Goal: Task Accomplishment & Management: Manage account settings

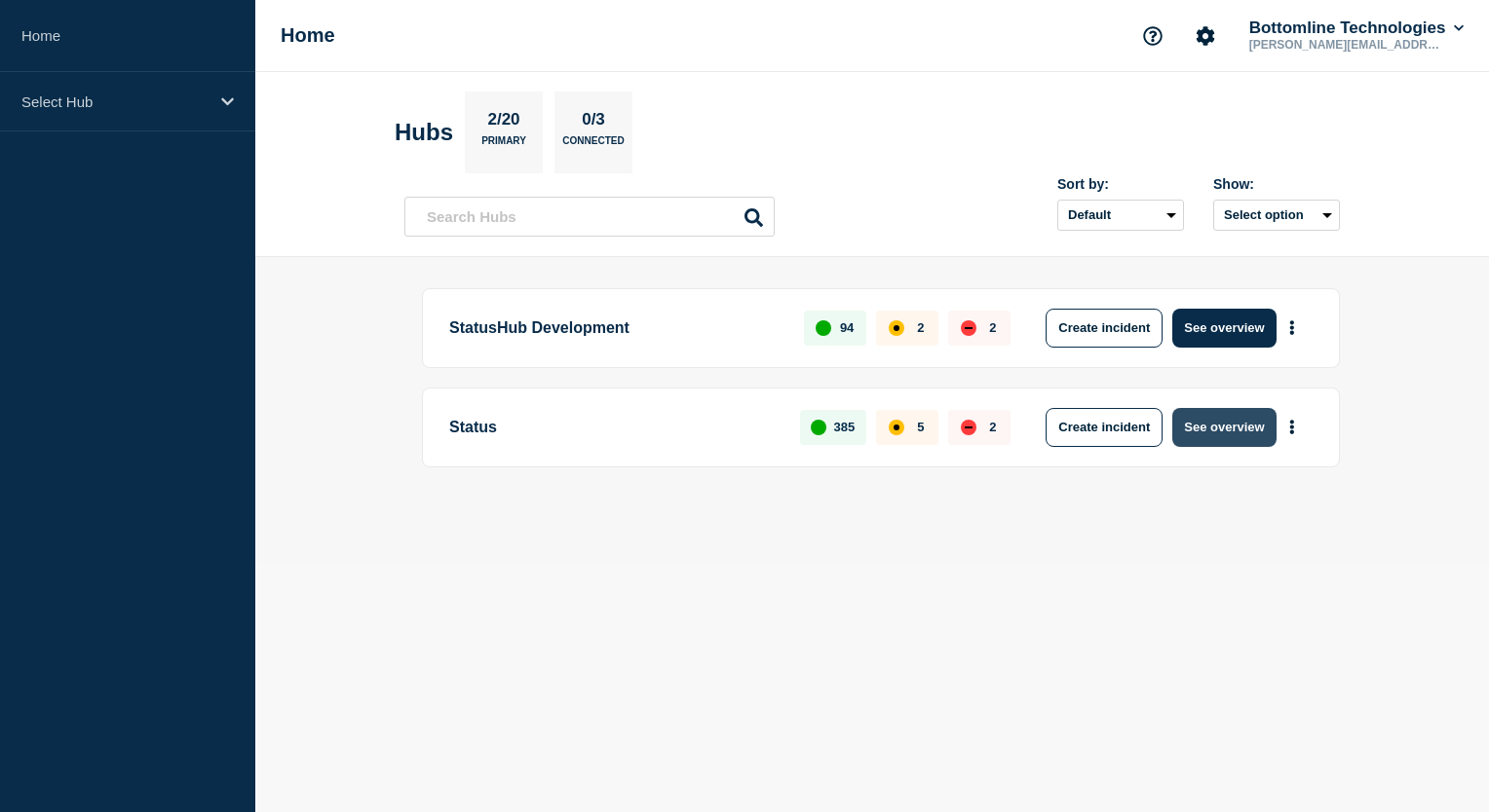
click at [1224, 427] on button "See overview" at bounding box center [1224, 427] width 103 height 39
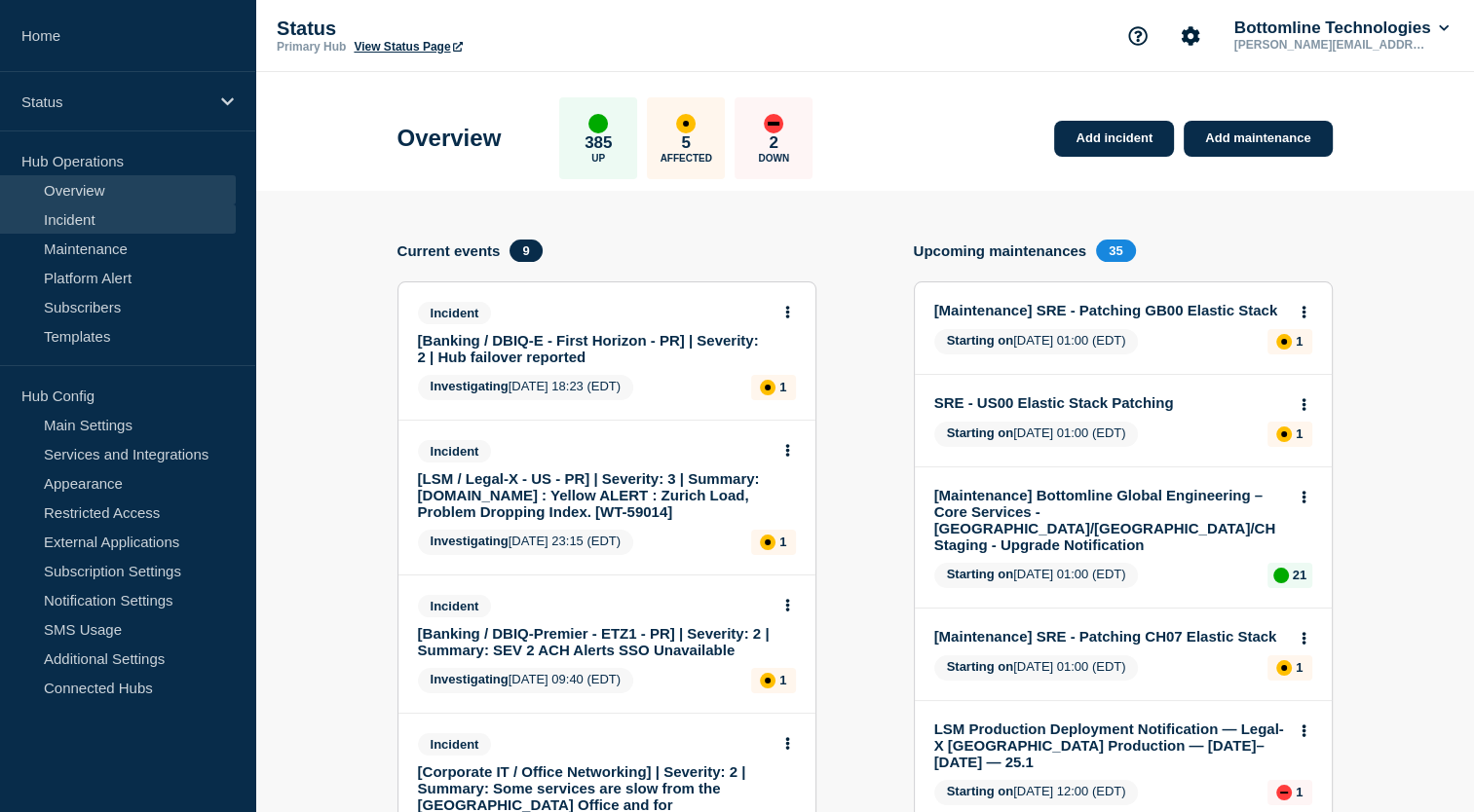
click at [119, 220] on link "Incident" at bounding box center [118, 218] width 236 height 29
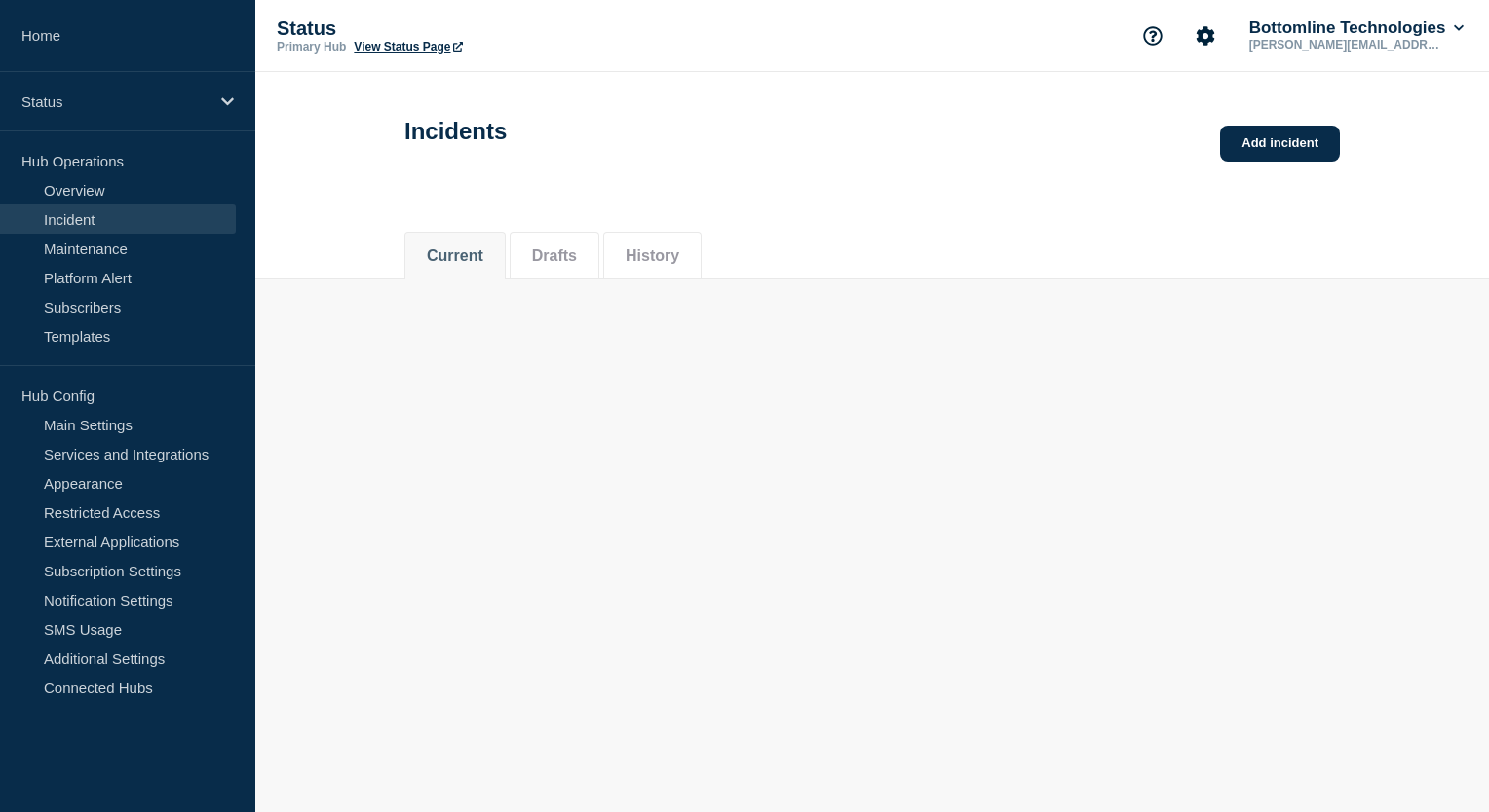
click at [119, 220] on link "Incident" at bounding box center [118, 218] width 236 height 29
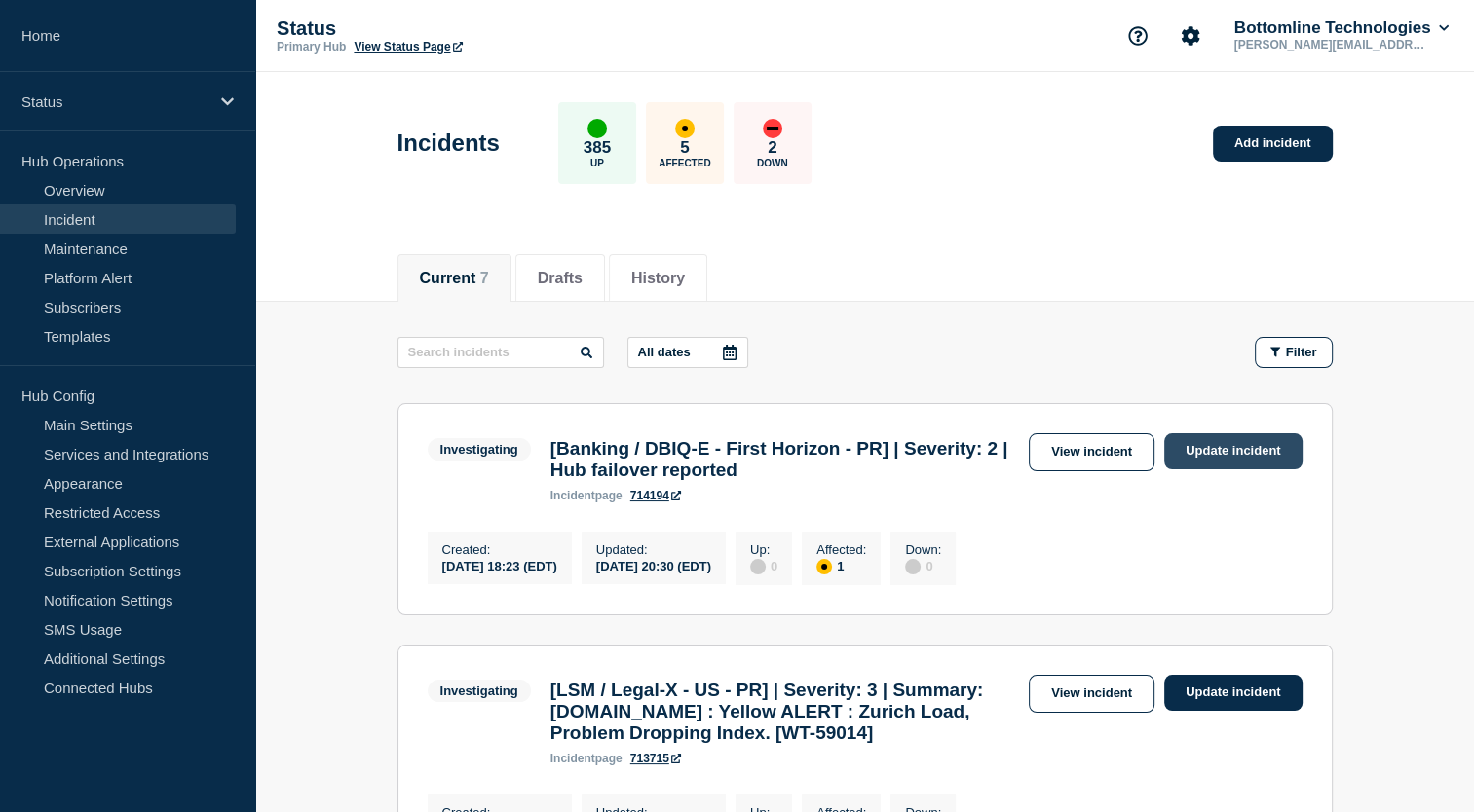
click at [1238, 454] on link "Update incident" at bounding box center [1233, 451] width 139 height 36
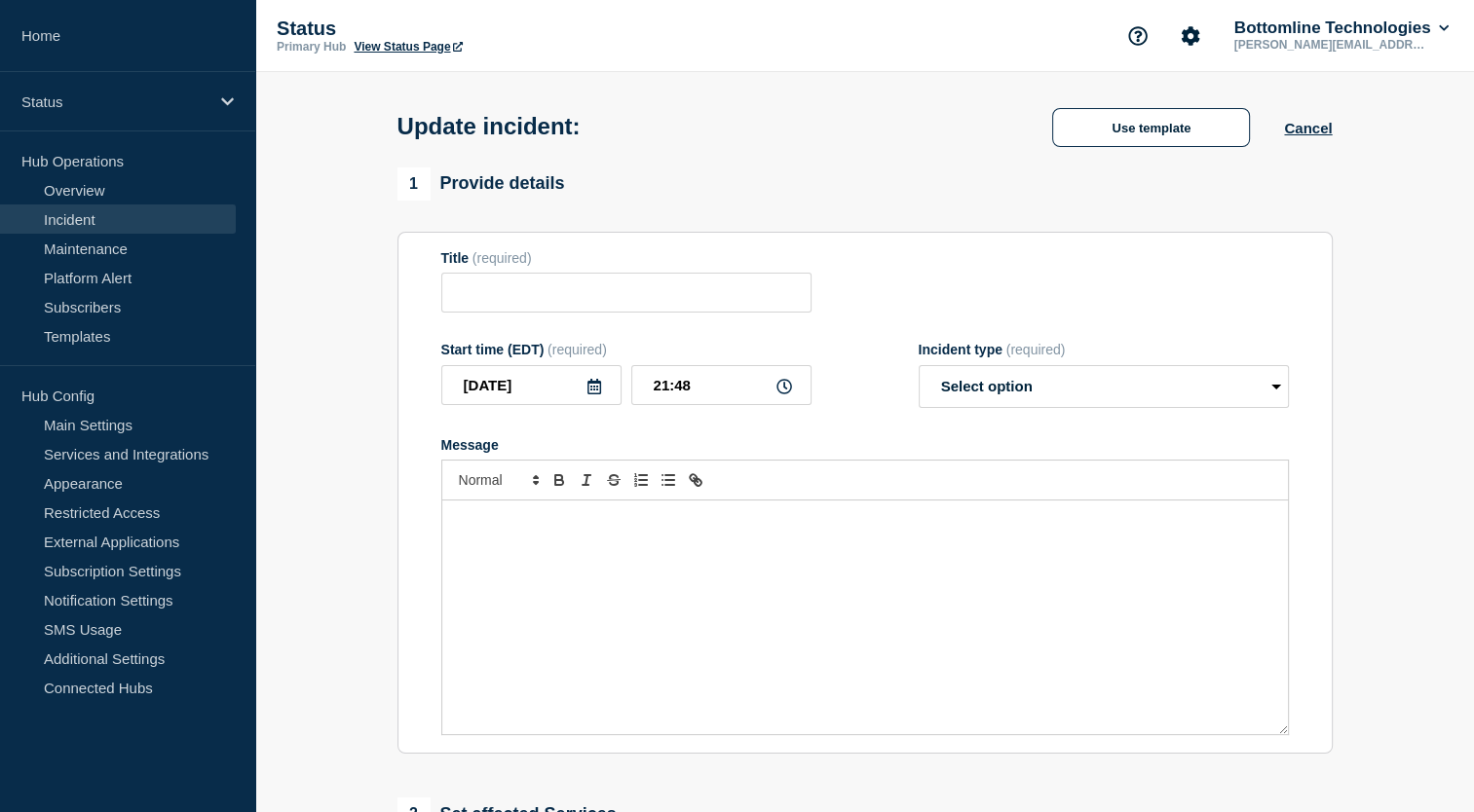
type input "[Banking / DBIQ-E - First Horizon - PR] | Severity: 2 | Hub failover reported"
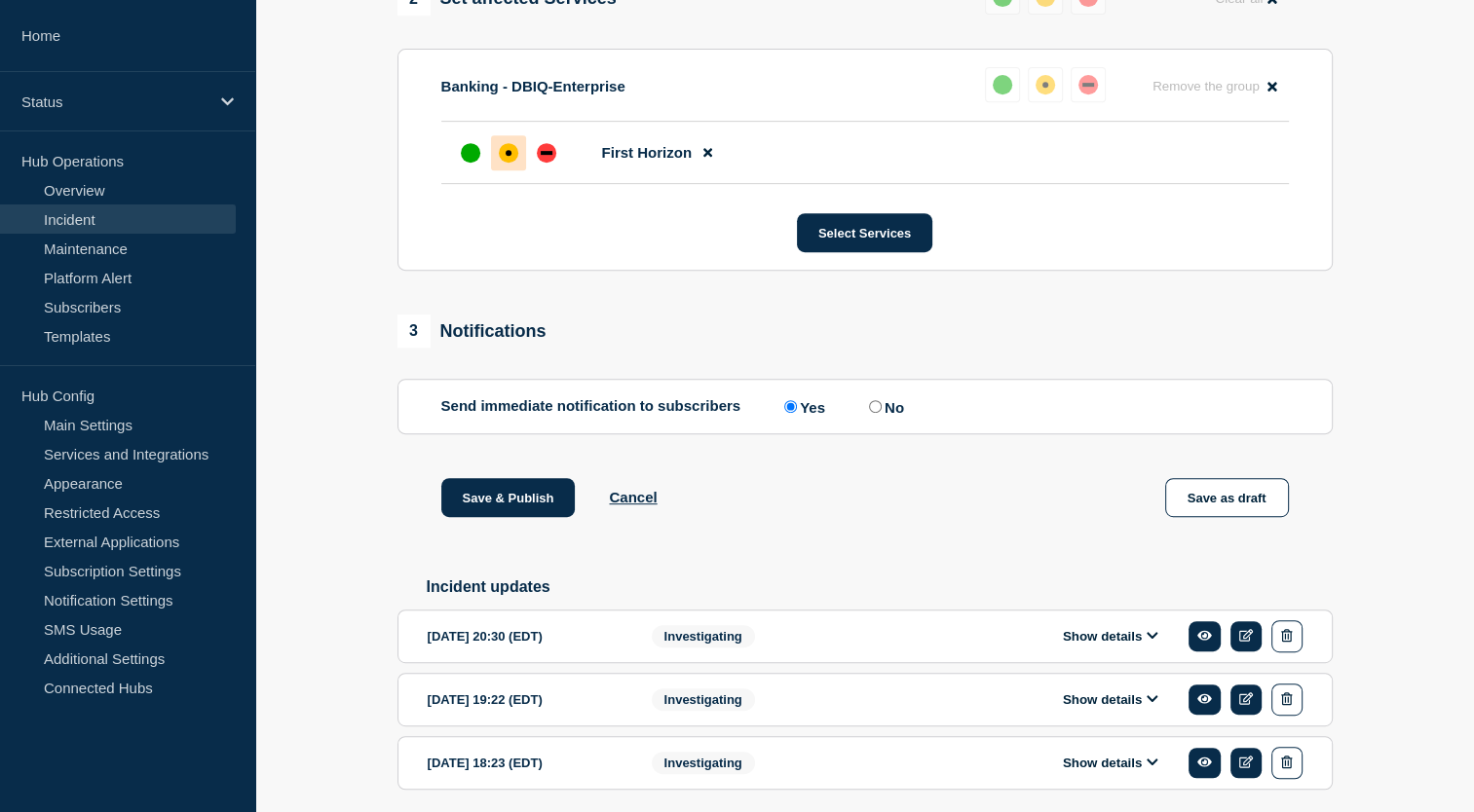
scroll to position [930, 0]
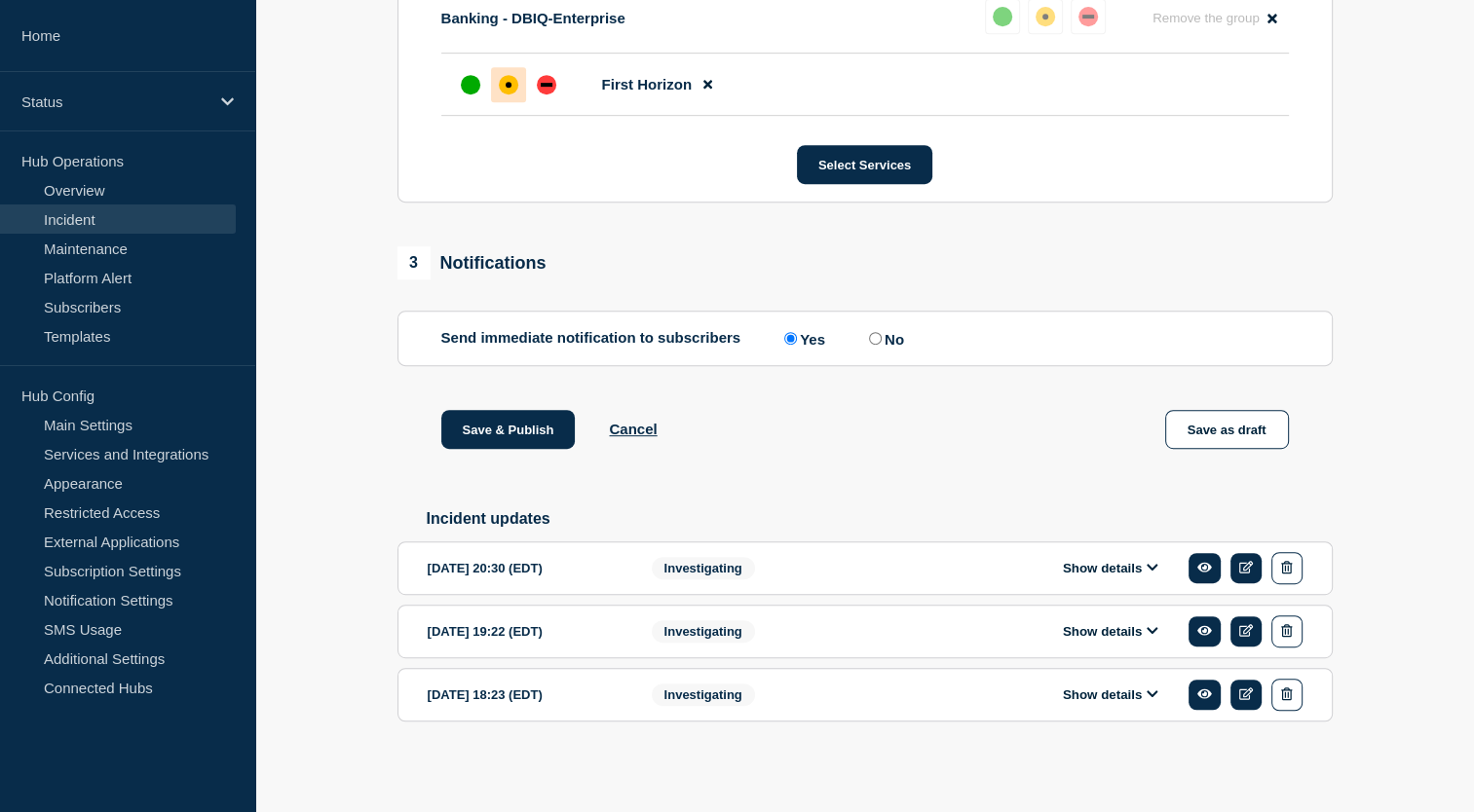
click at [1152, 569] on icon at bounding box center [1152, 567] width 11 height 7
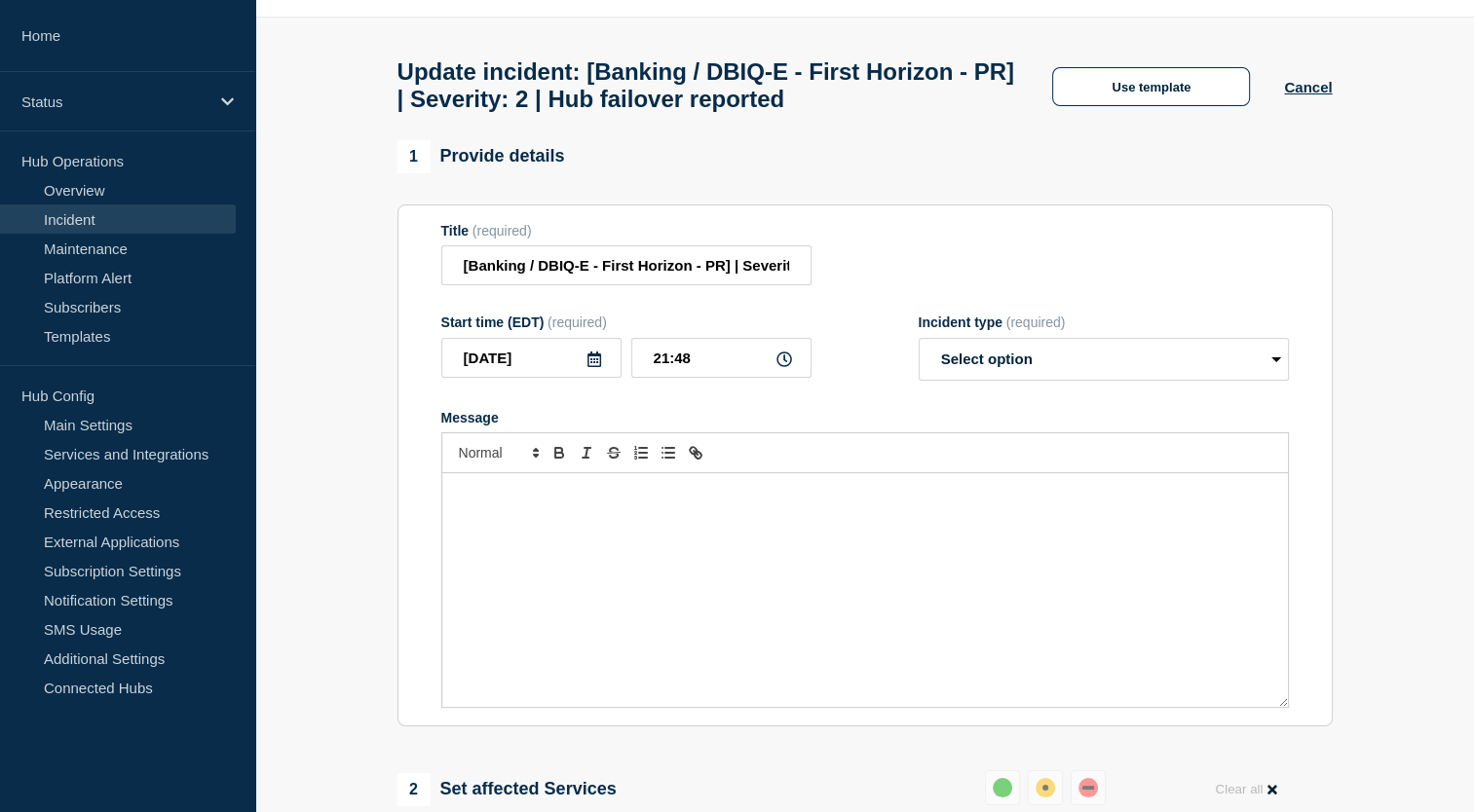
scroll to position [0, 0]
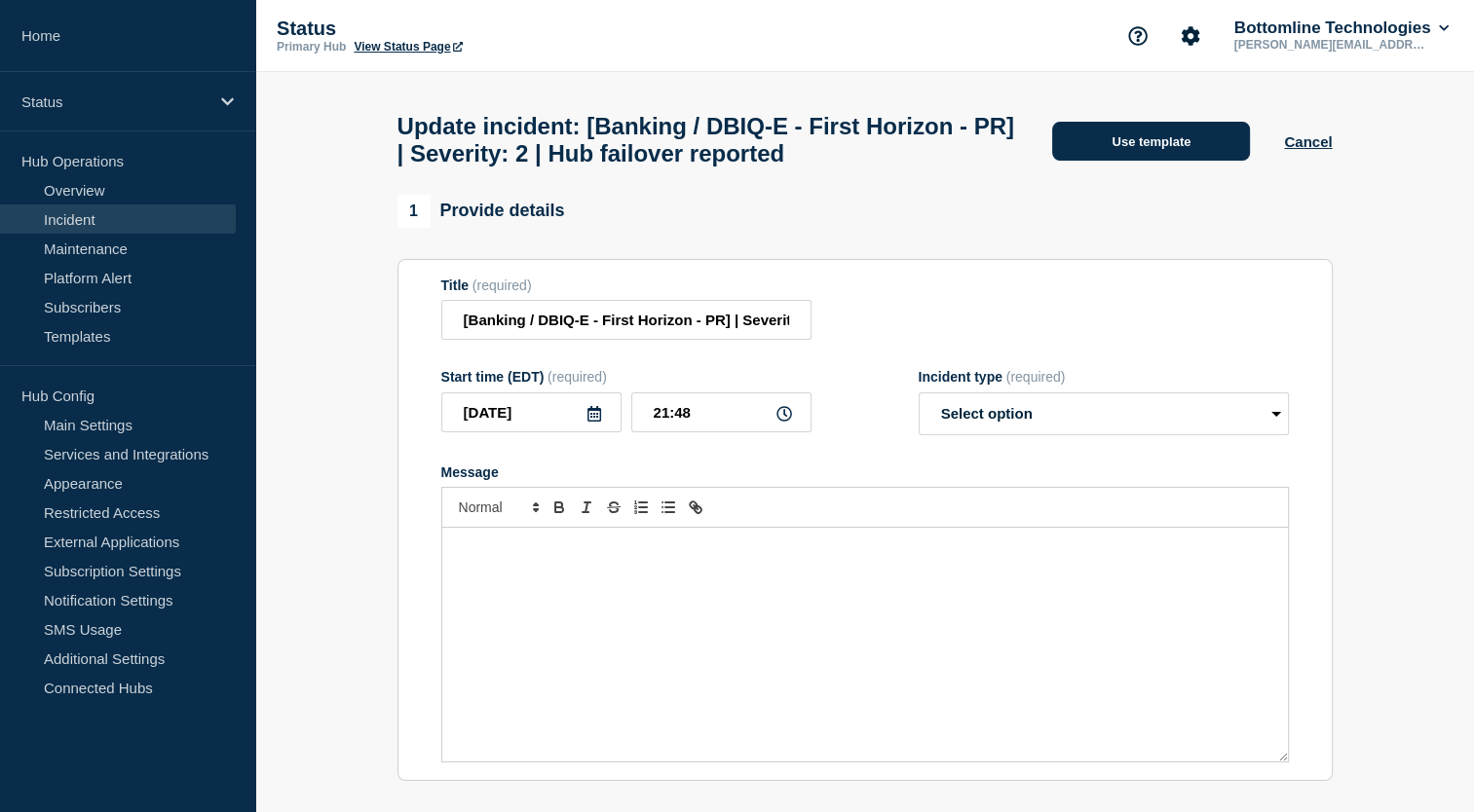
click at [1138, 150] on button "Use template" at bounding box center [1151, 141] width 198 height 39
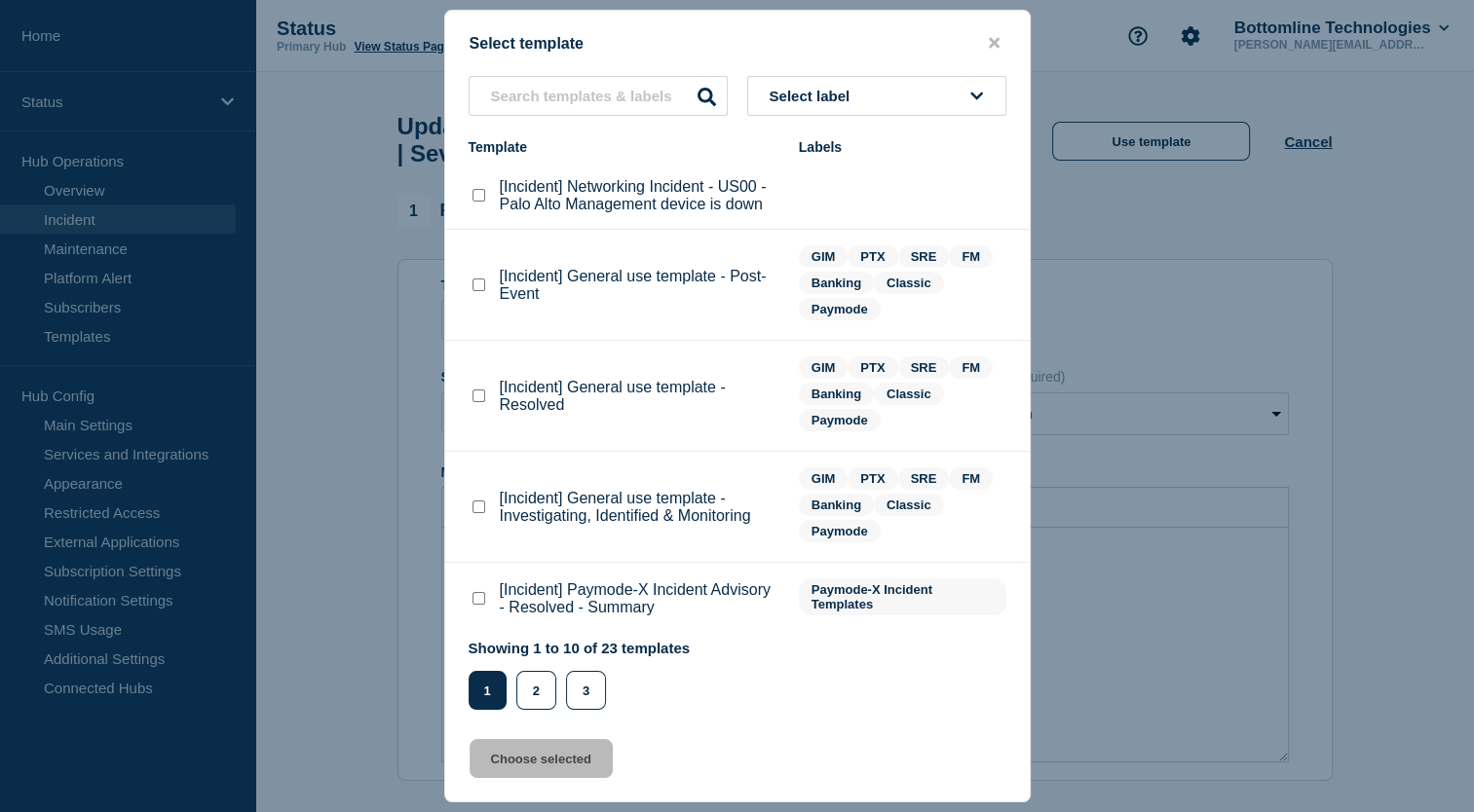
click at [908, 94] on button "Select label" at bounding box center [877, 96] width 259 height 40
type input "GIM"
click at [792, 204] on button "GIM" at bounding box center [877, 203] width 259 height 40
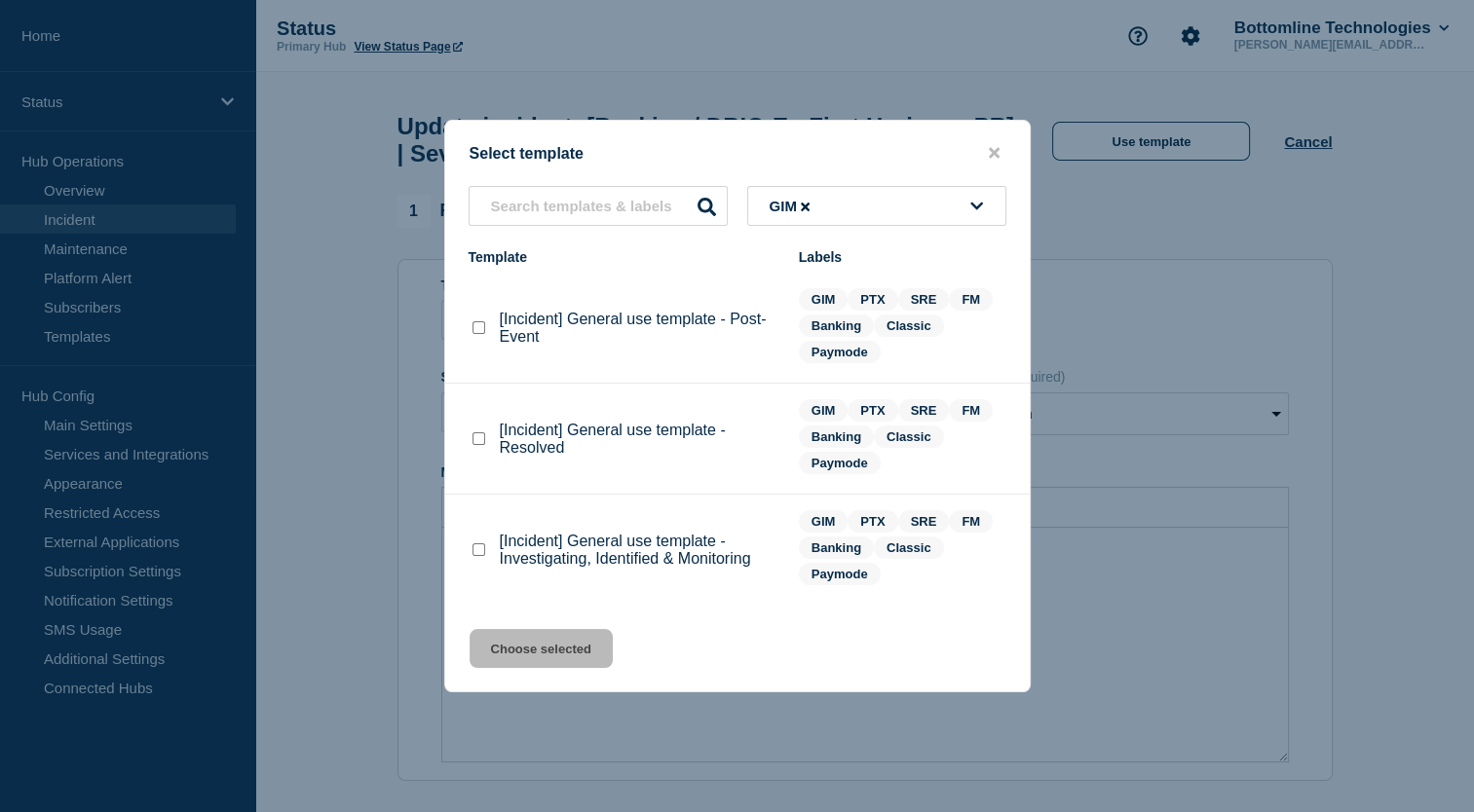
click at [480, 445] on checkbox"] "[Incident] General use template - Resolved checkbox" at bounding box center [479, 439] width 13 height 13
checkbox checkbox"] "true"
click at [524, 650] on button "Choose selected" at bounding box center [542, 648] width 144 height 39
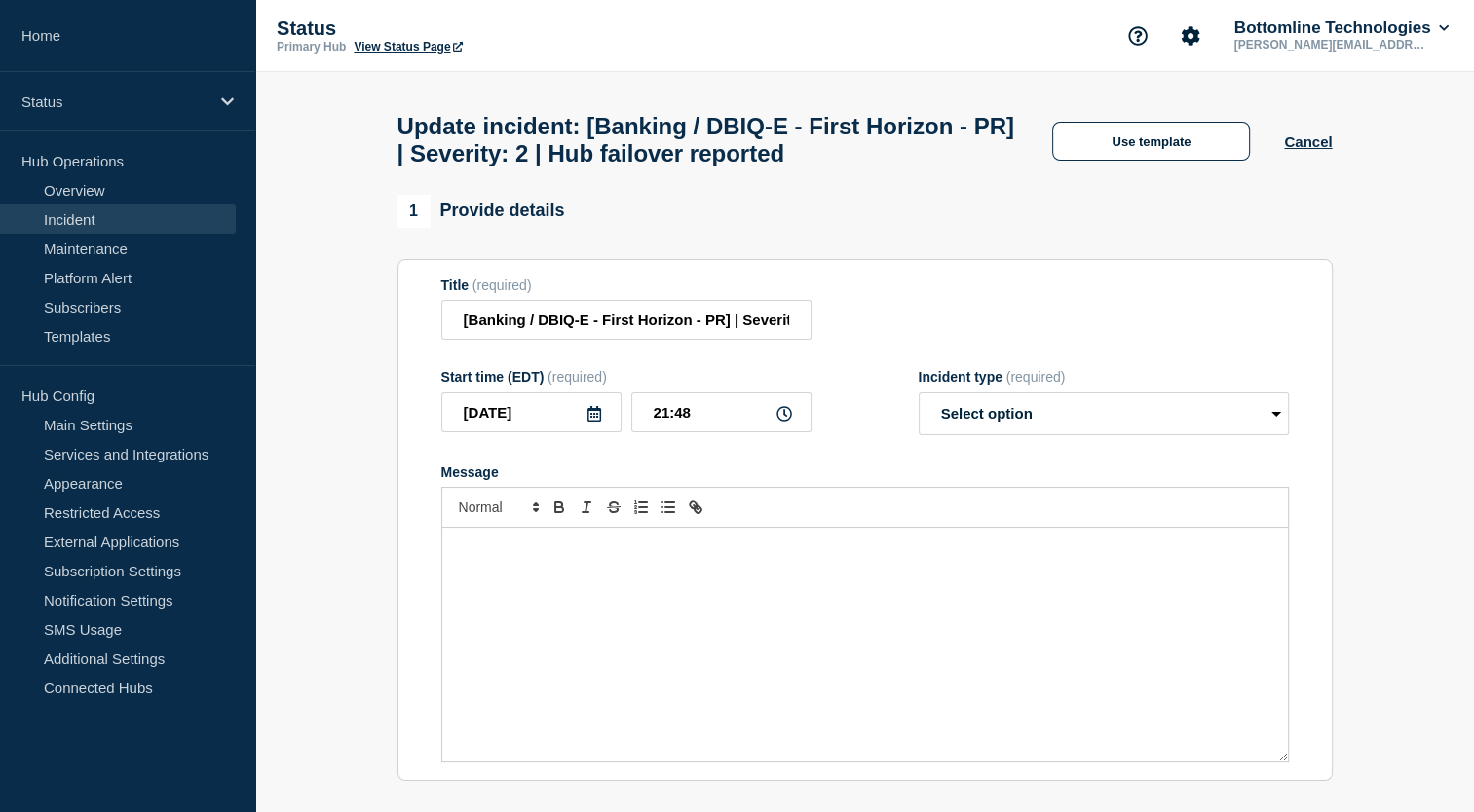
select select "resolved"
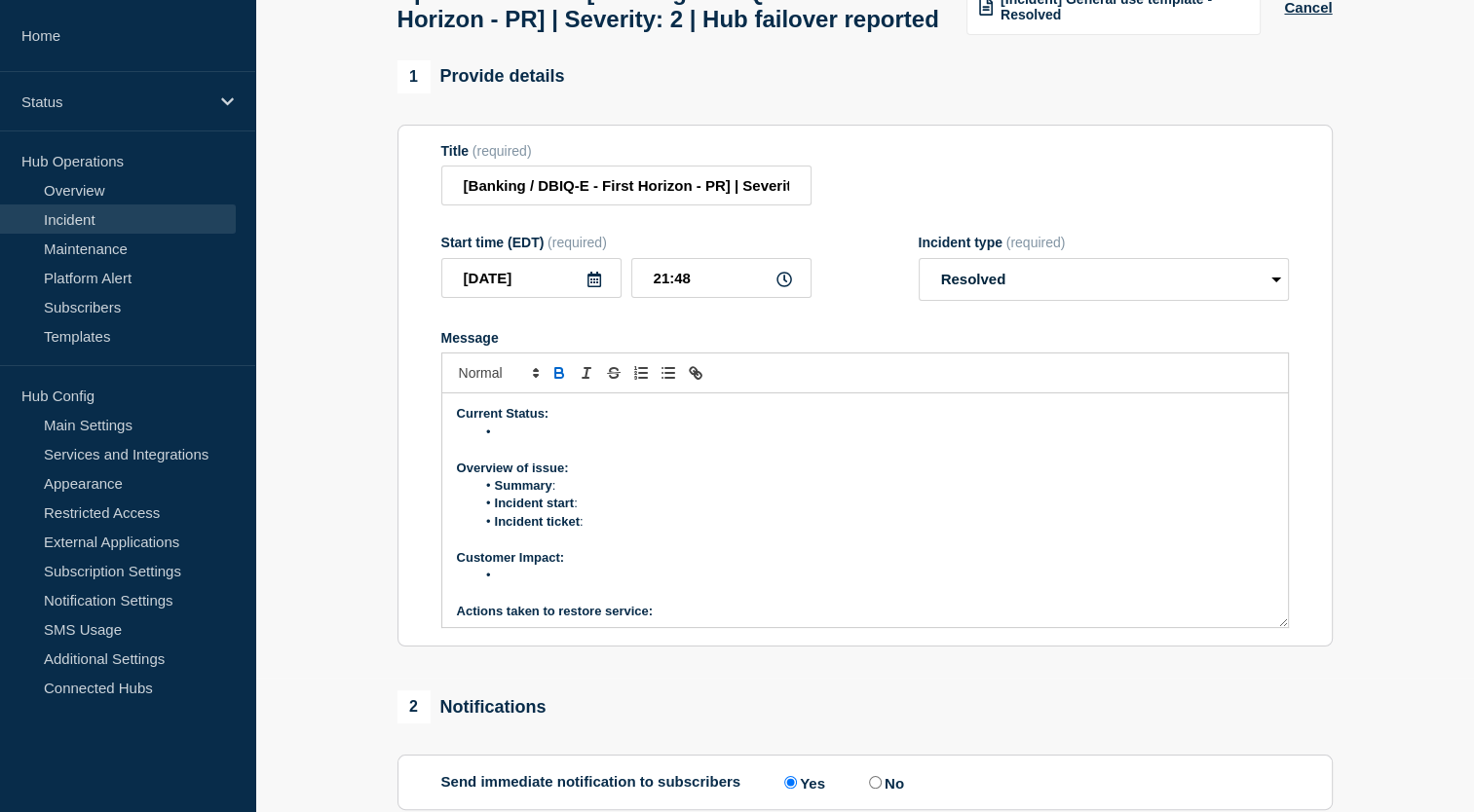
scroll to position [136, 0]
click at [549, 440] on li "Message" at bounding box center [874, 432] width 798 height 18
click at [639, 494] on li "Summary :" at bounding box center [874, 485] width 798 height 18
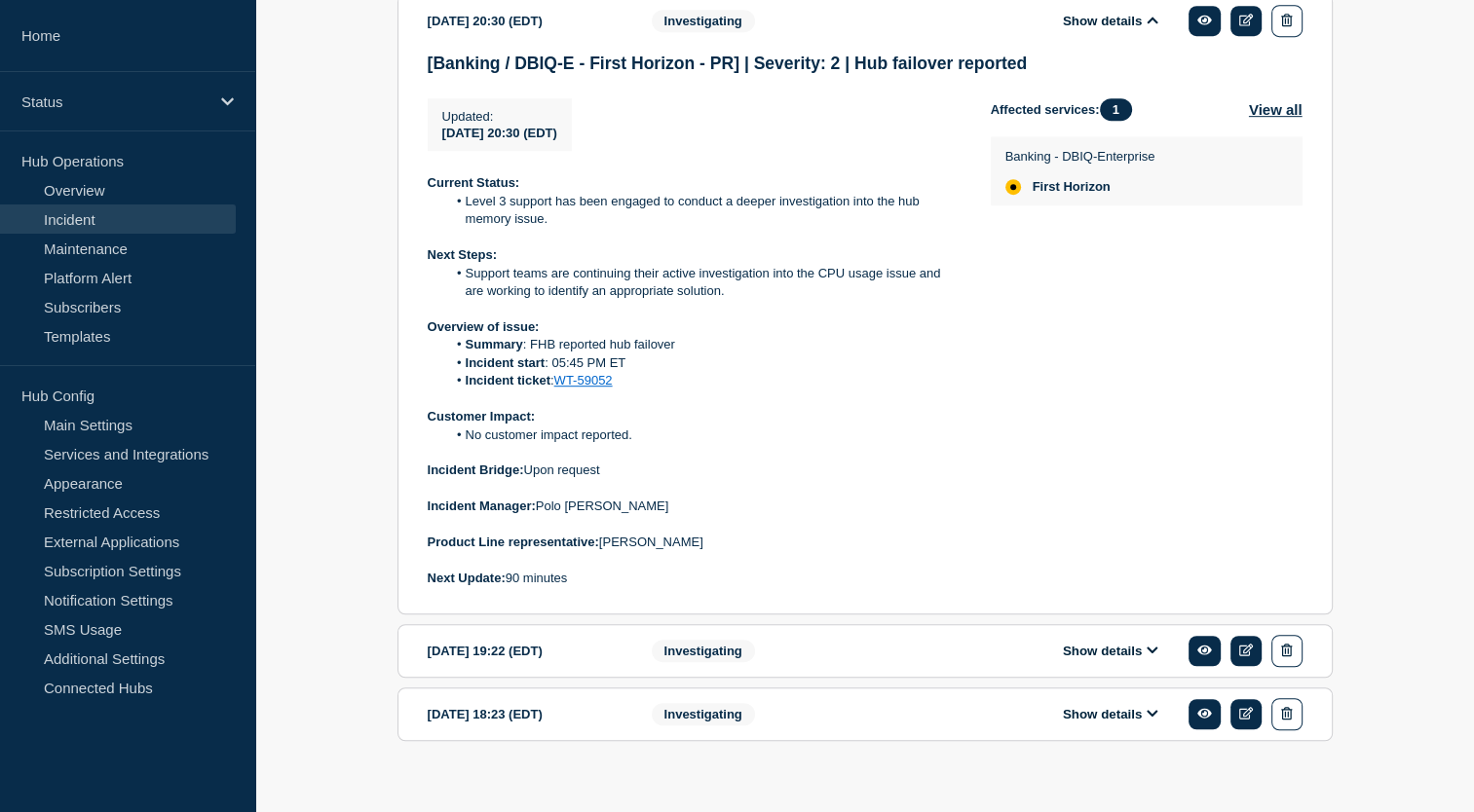
scroll to position [1133, 0]
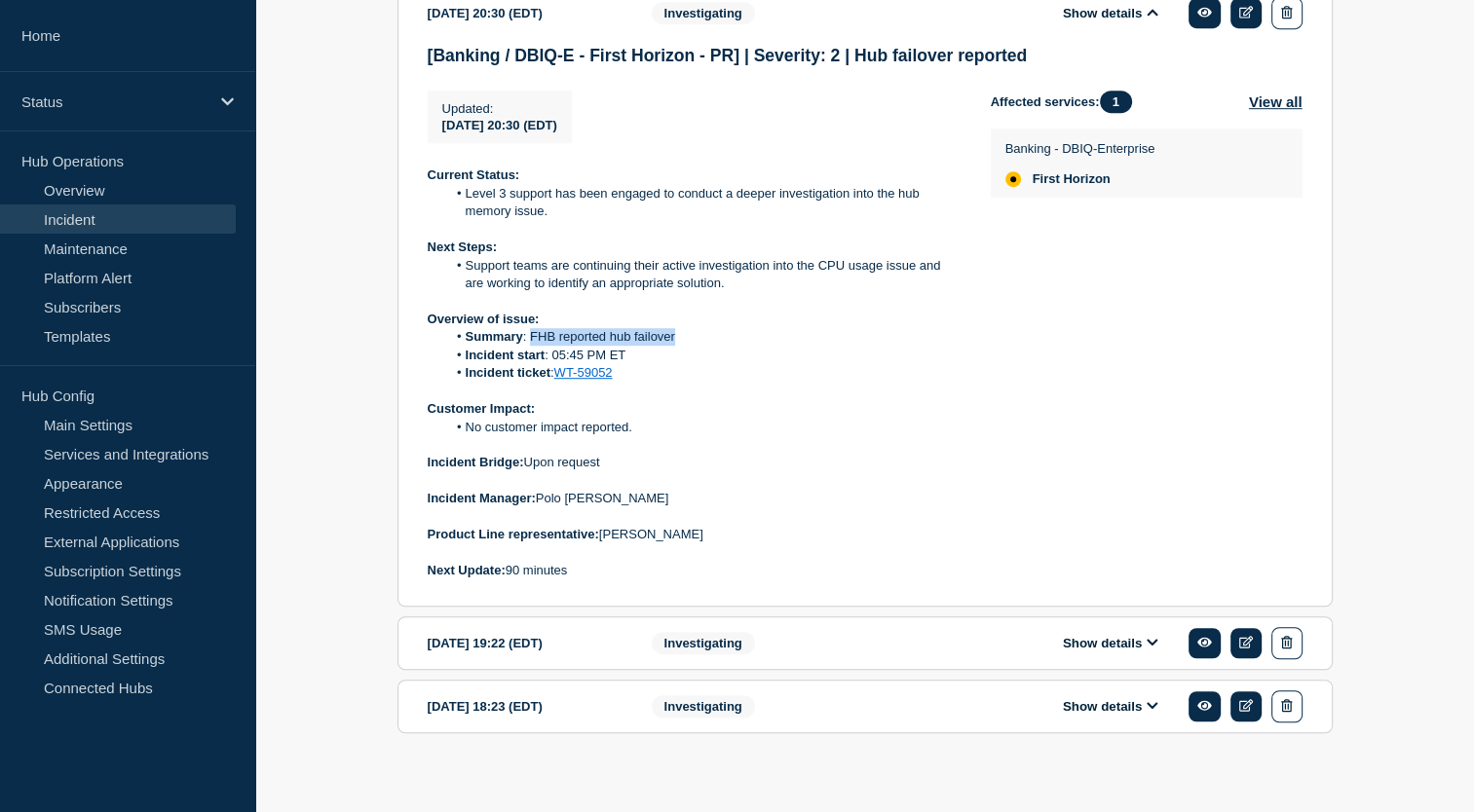
drag, startPoint x: 531, startPoint y: 390, endPoint x: 703, endPoint y: 384, distance: 172.1
click at [703, 346] on li "Summary : FHB reported hub failover" at bounding box center [703, 337] width 514 height 18
copy li "FHB reported hub failover"
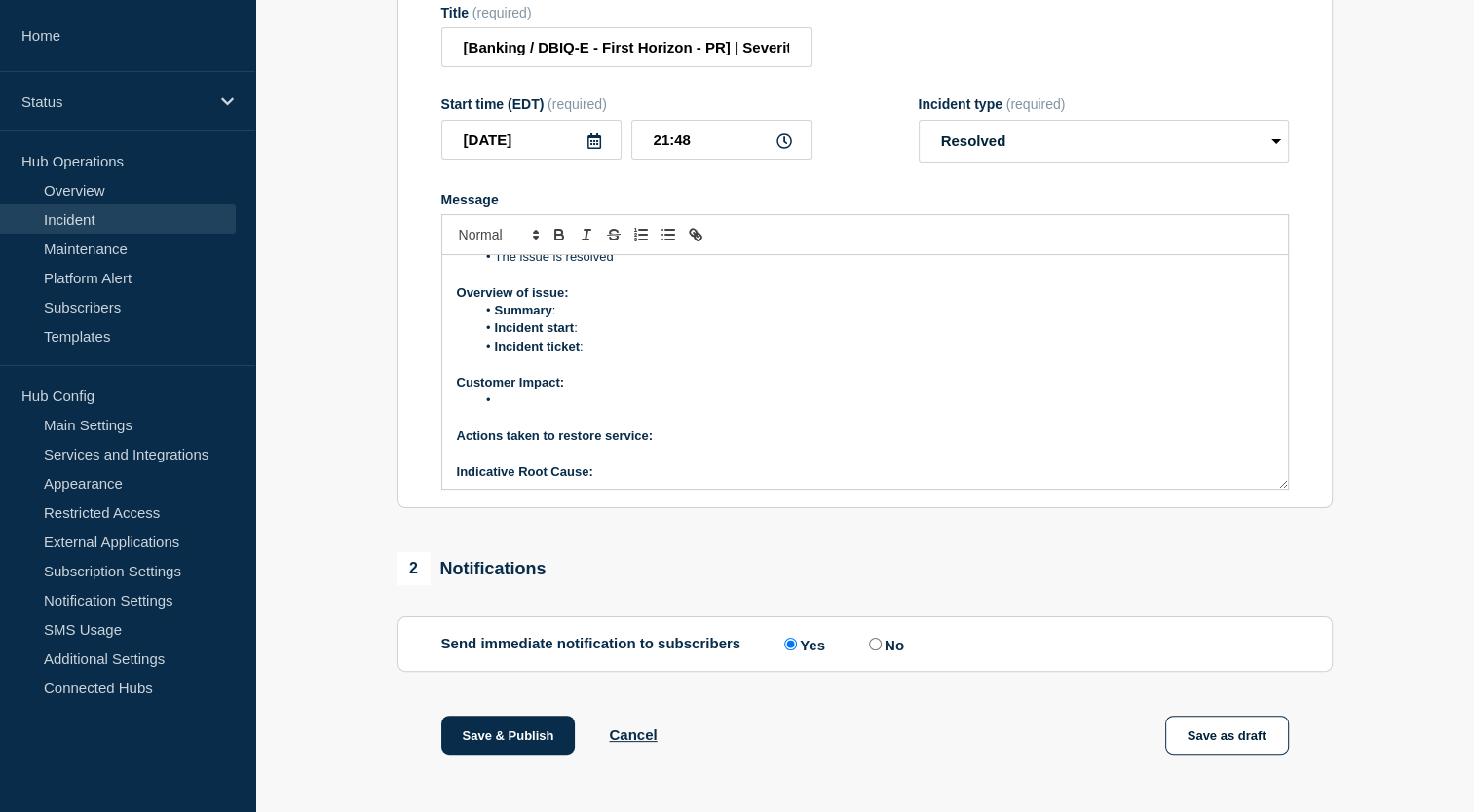
scroll to position [26, 0]
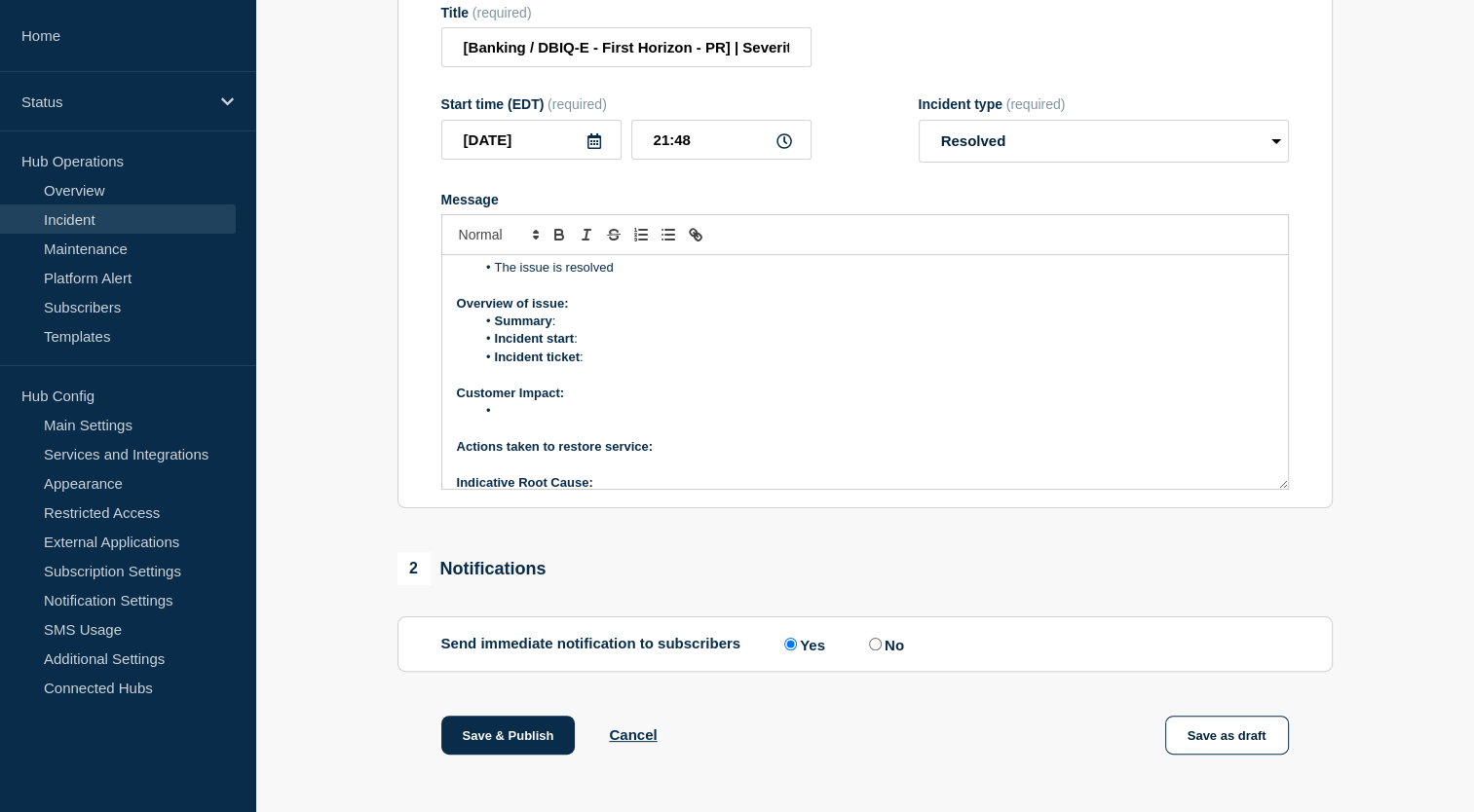
click at [593, 330] on li "Summary :" at bounding box center [874, 321] width 798 height 18
click at [613, 348] on li "Incident start :" at bounding box center [874, 339] width 798 height 18
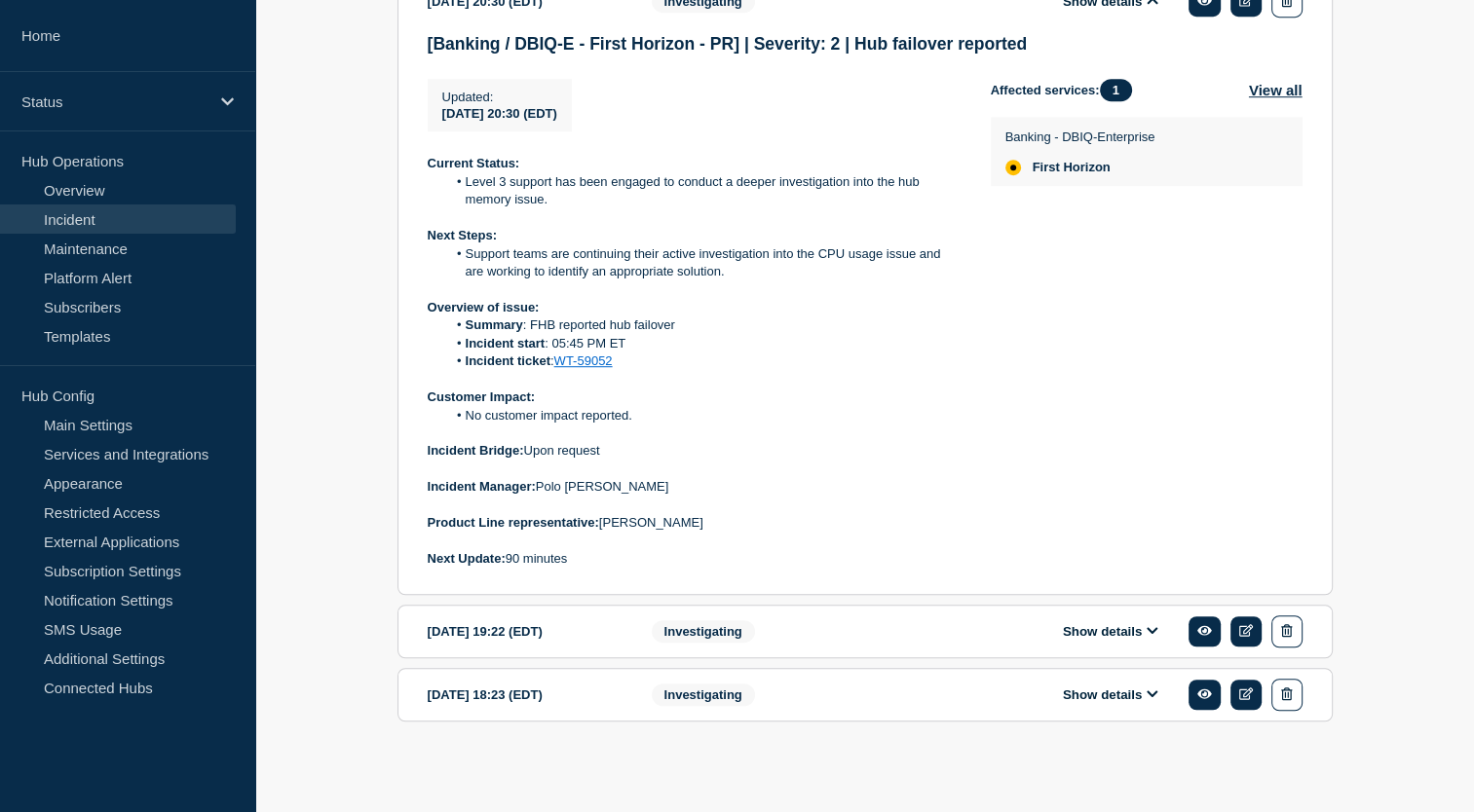
scroll to position [1145, 0]
drag, startPoint x: 550, startPoint y: 395, endPoint x: 639, endPoint y: 391, distance: 89.1
click at [639, 352] on li "Incident start : 05:45 PM ET" at bounding box center [703, 344] width 514 height 18
copy li "05:45 PM ET"
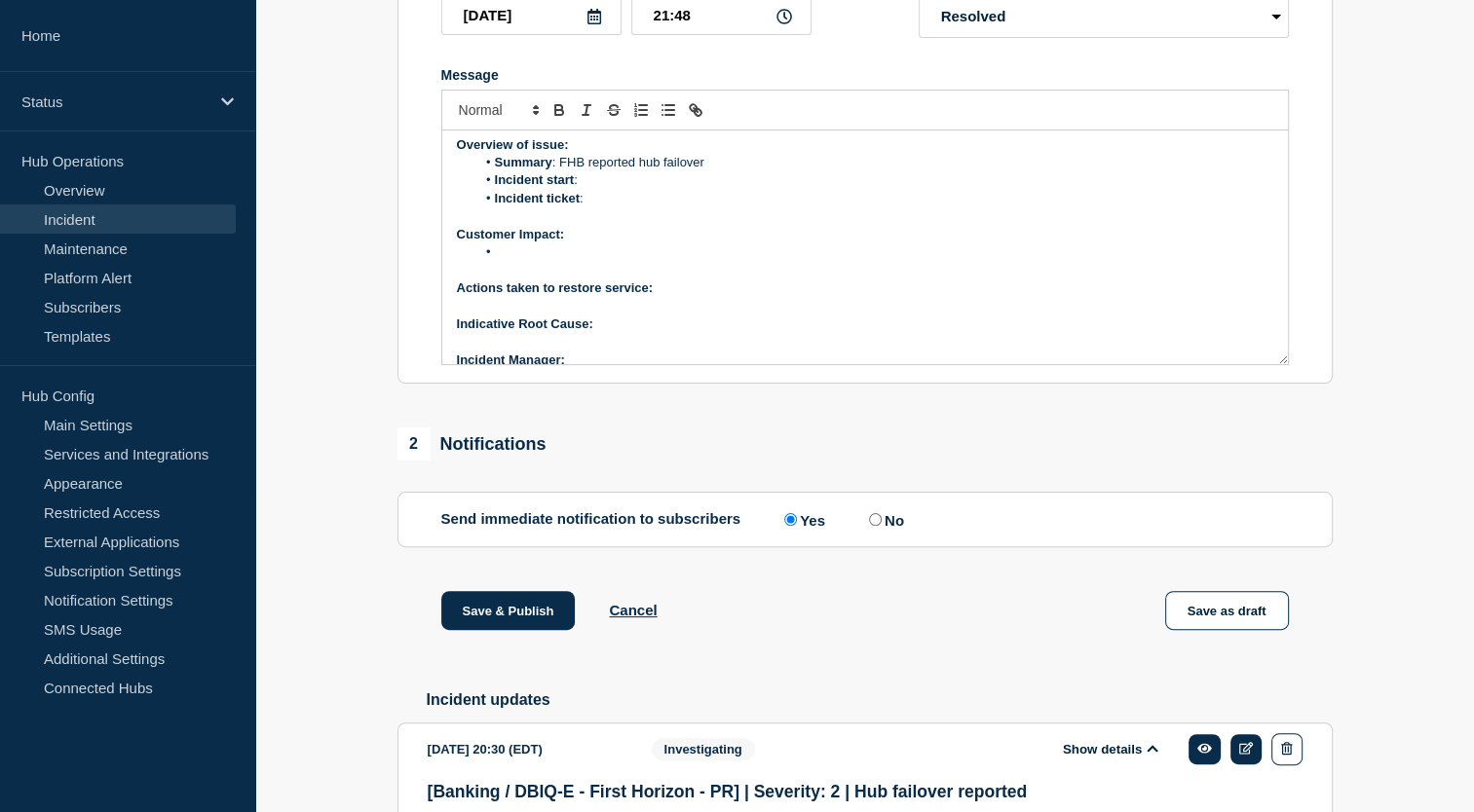
scroll to position [55, 0]
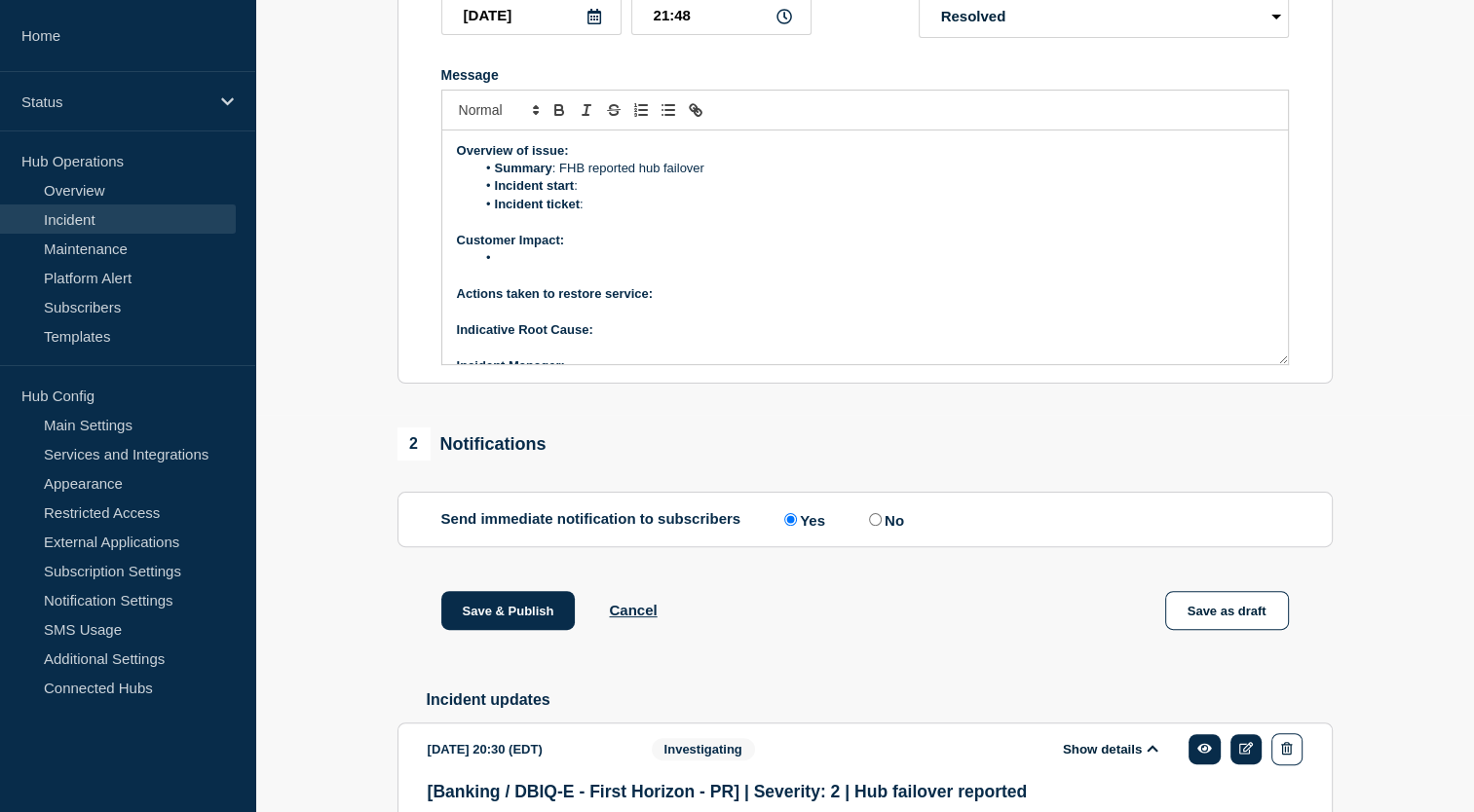
click at [610, 195] on li "Incident start :" at bounding box center [874, 187] width 798 height 18
click at [605, 213] on li "Incident ticket :" at bounding box center [874, 204] width 798 height 18
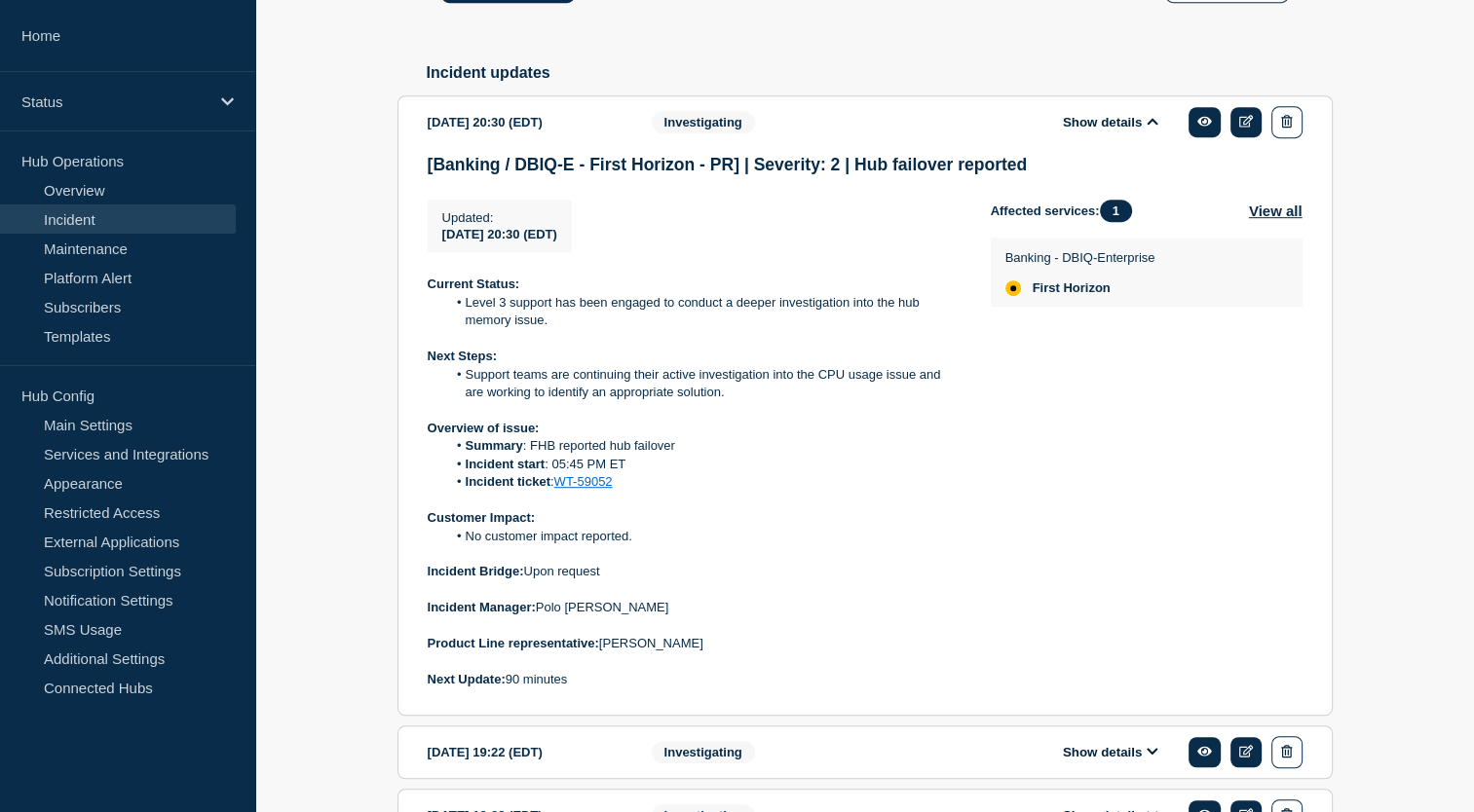
scroll to position [1196, 0]
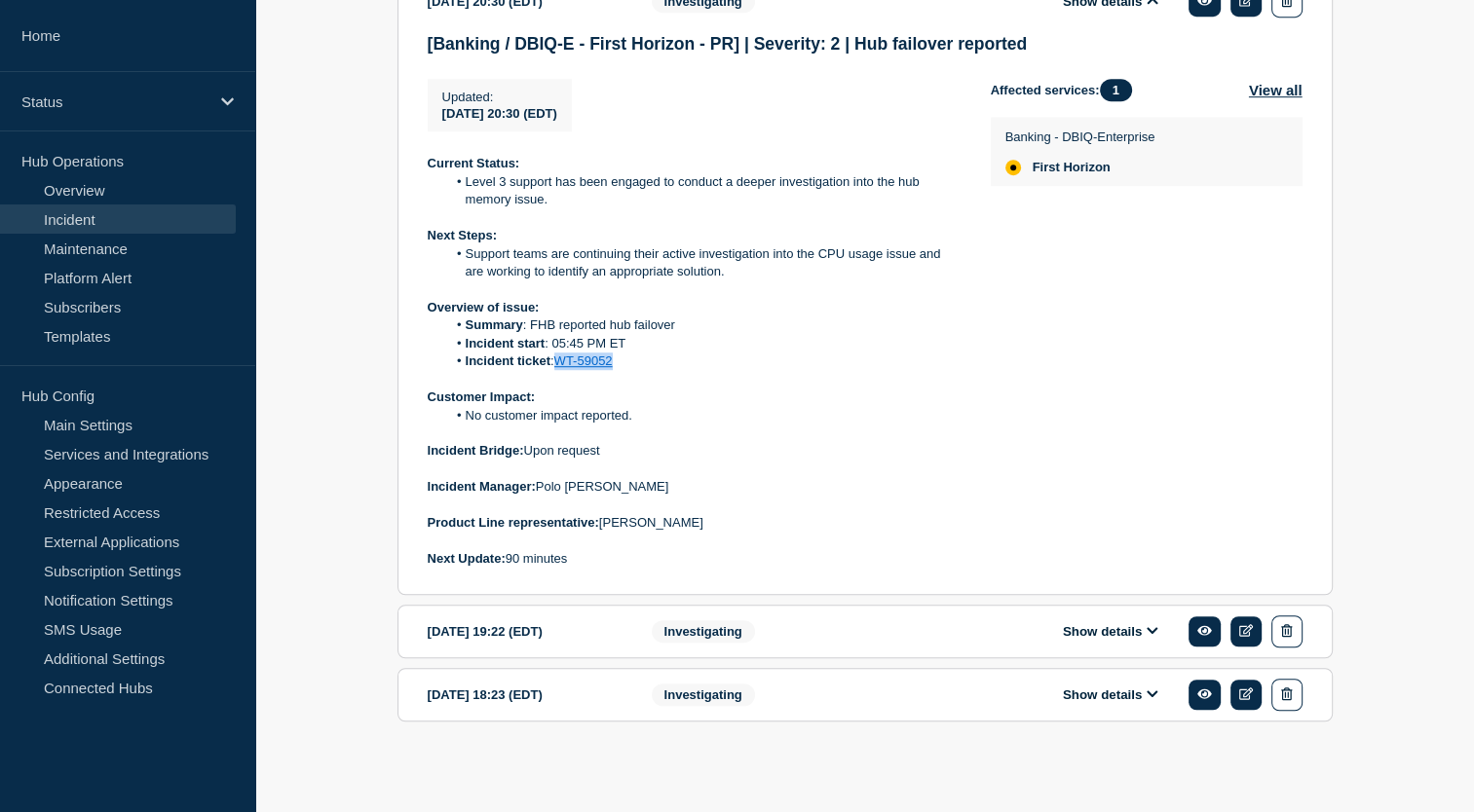
drag, startPoint x: 628, startPoint y: 366, endPoint x: 556, endPoint y: 368, distance: 72.0
click at [556, 368] on li "Incident ticket : WT-59052" at bounding box center [703, 361] width 514 height 18
copy link "WT-59052"
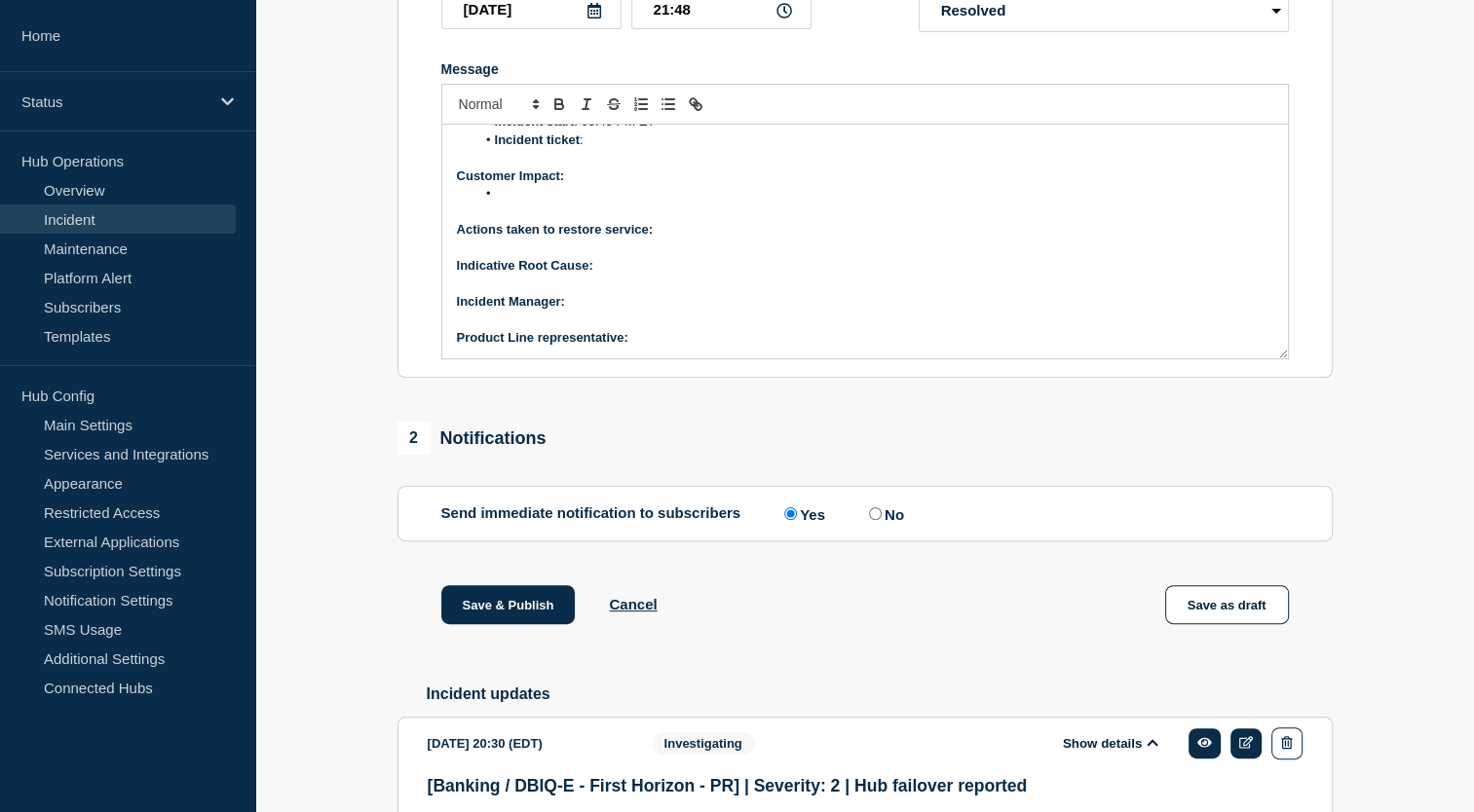
scroll to position [401, 0]
click at [617, 151] on li "Incident ticket :" at bounding box center [874, 143] width 798 height 18
click at [576, 204] on li "Message" at bounding box center [874, 196] width 798 height 18
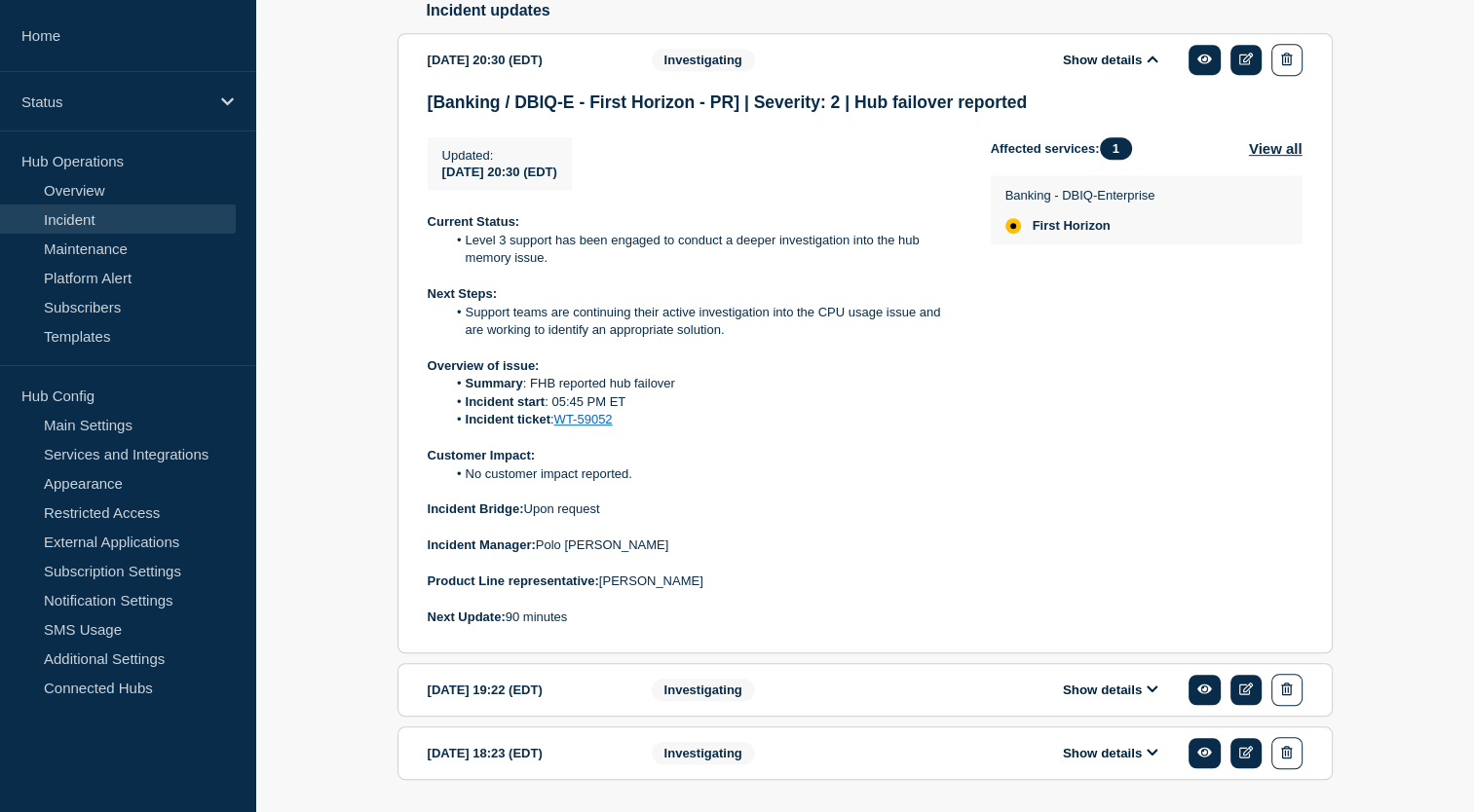
scroll to position [1093, 0]
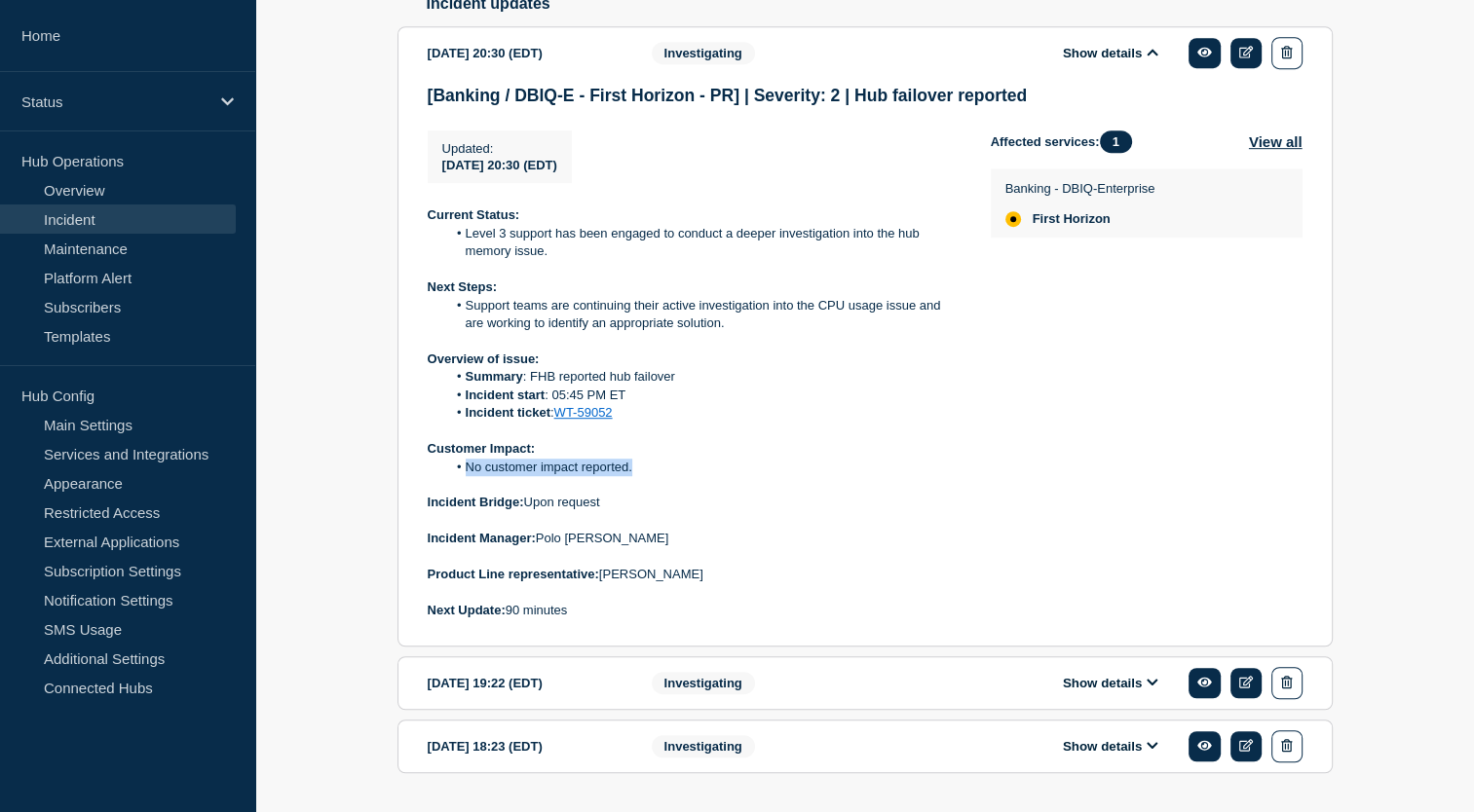
drag, startPoint x: 465, startPoint y: 519, endPoint x: 676, endPoint y: 512, distance: 211.1
click at [676, 476] on li "No customer impact reported." at bounding box center [703, 468] width 514 height 18
copy li "No customer impact reported."
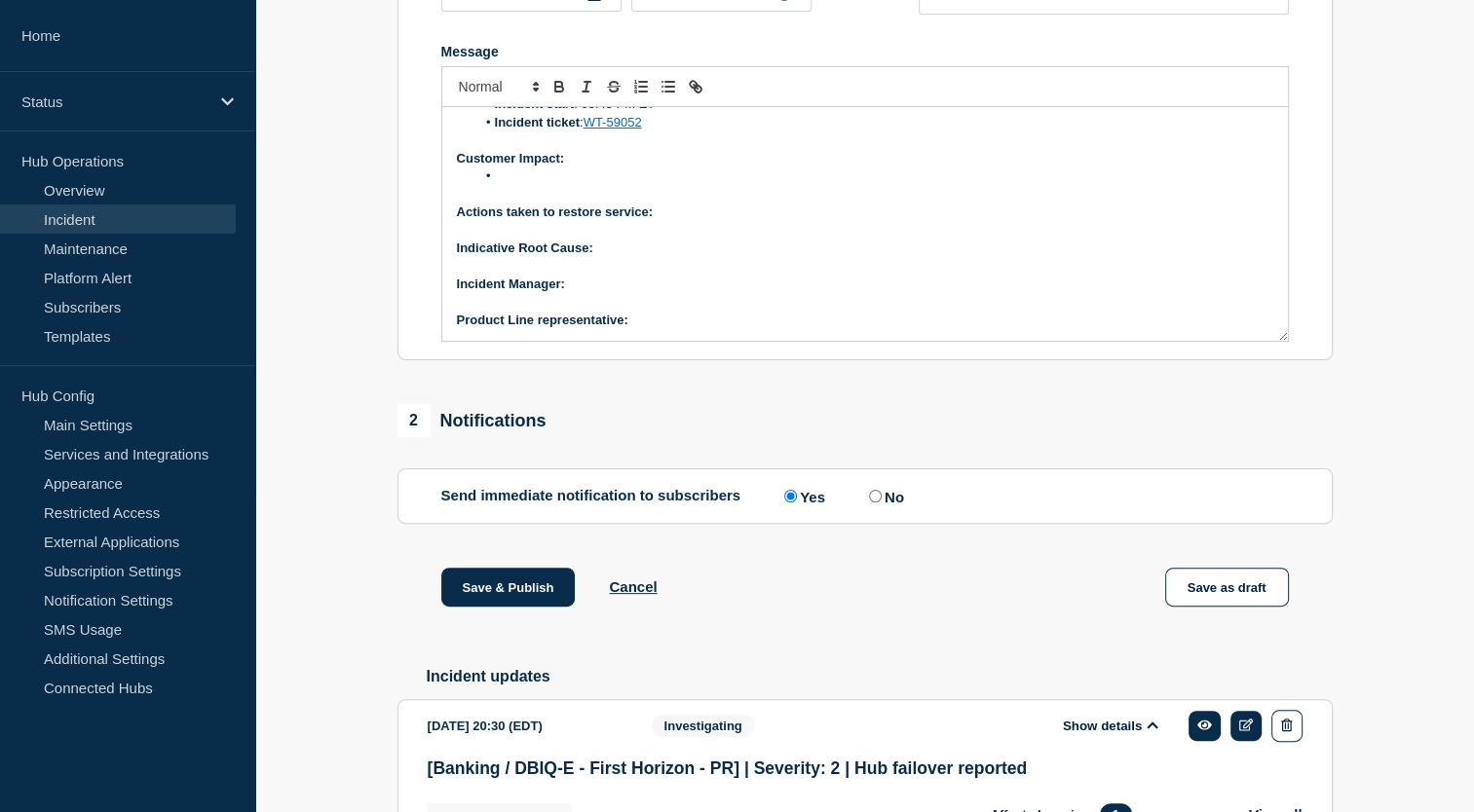
scroll to position [368, 0]
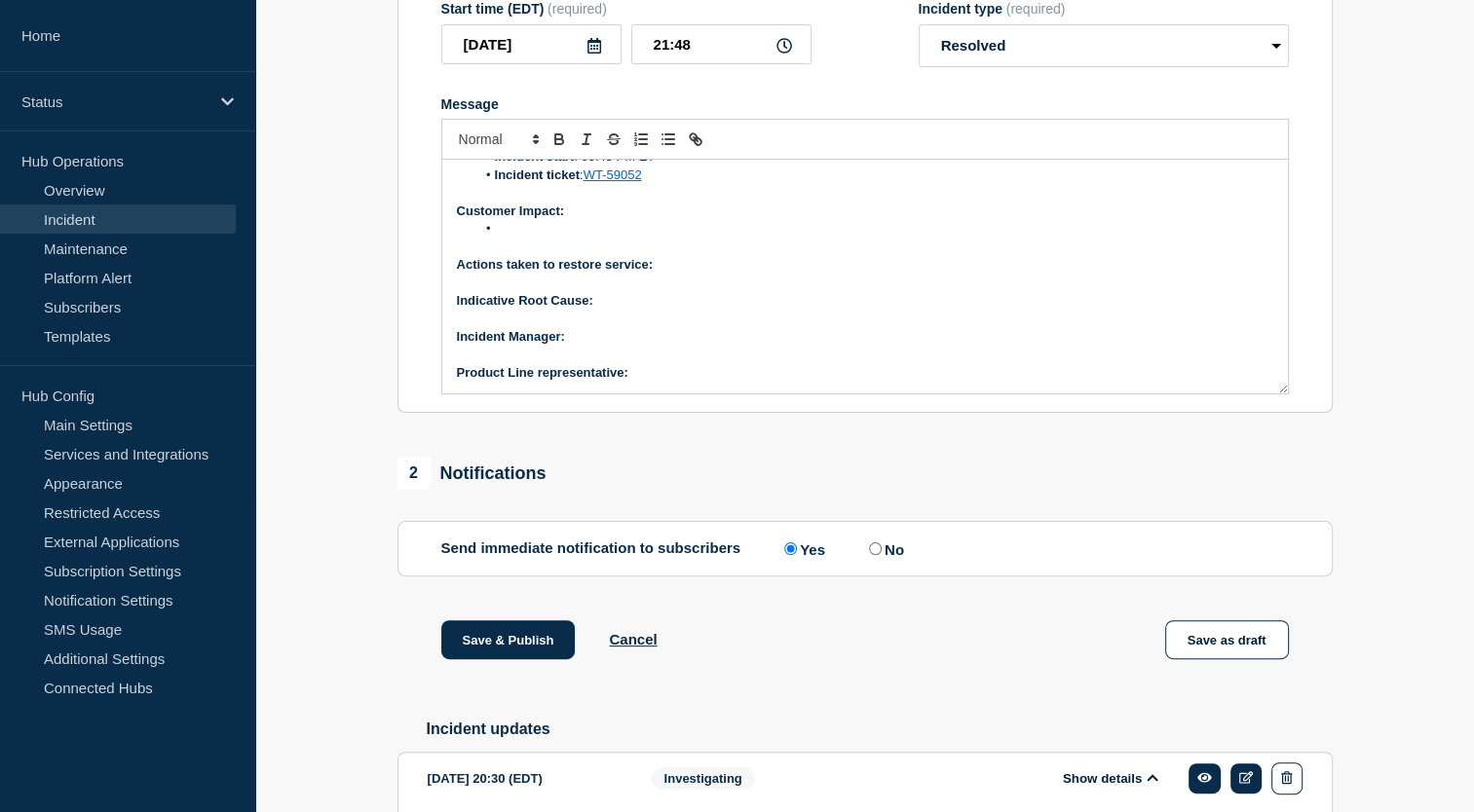
click at [550, 218] on strong "Customer Impact:" at bounding box center [511, 210] width 108 height 15
click at [538, 237] on li "Message" at bounding box center [874, 229] width 798 height 18
click at [686, 273] on p "Actions taken to restore service:" at bounding box center [865, 265] width 816 height 18
click at [611, 309] on p "Indicative Root Cause:" at bounding box center [865, 301] width 816 height 18
click at [576, 346] on p "﻿Incident Manager:" at bounding box center [865, 337] width 816 height 18
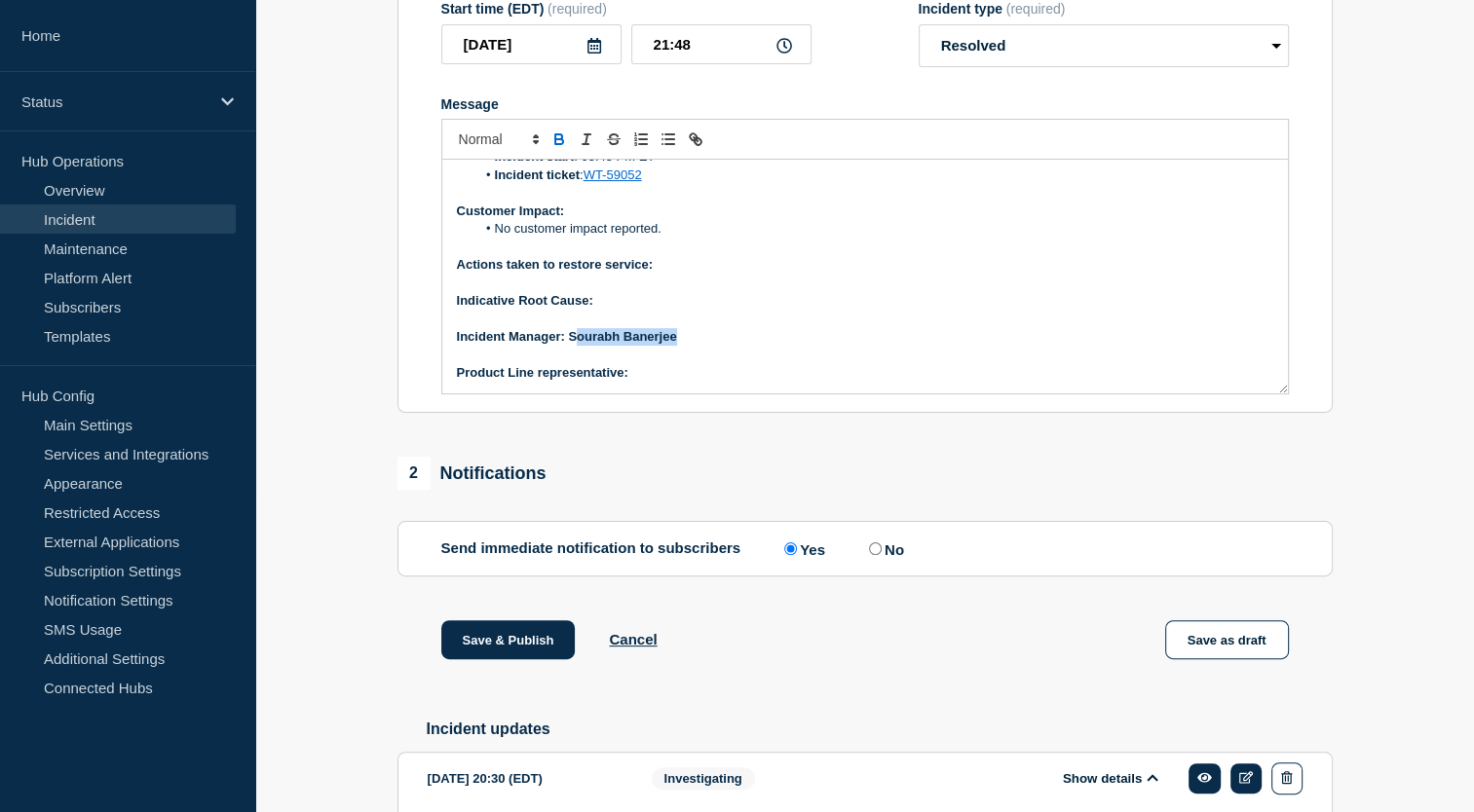
drag, startPoint x: 573, startPoint y: 380, endPoint x: 708, endPoint y: 375, distance: 135.1
click at [708, 346] on p "﻿Incident Manager: [PERSON_NAME]" at bounding box center [865, 337] width 816 height 18
drag, startPoint x: 696, startPoint y: 380, endPoint x: 569, endPoint y: 380, distance: 127.0
click at [569, 346] on p "﻿Incident Manager: [PERSON_NAME]" at bounding box center [865, 337] width 816 height 18
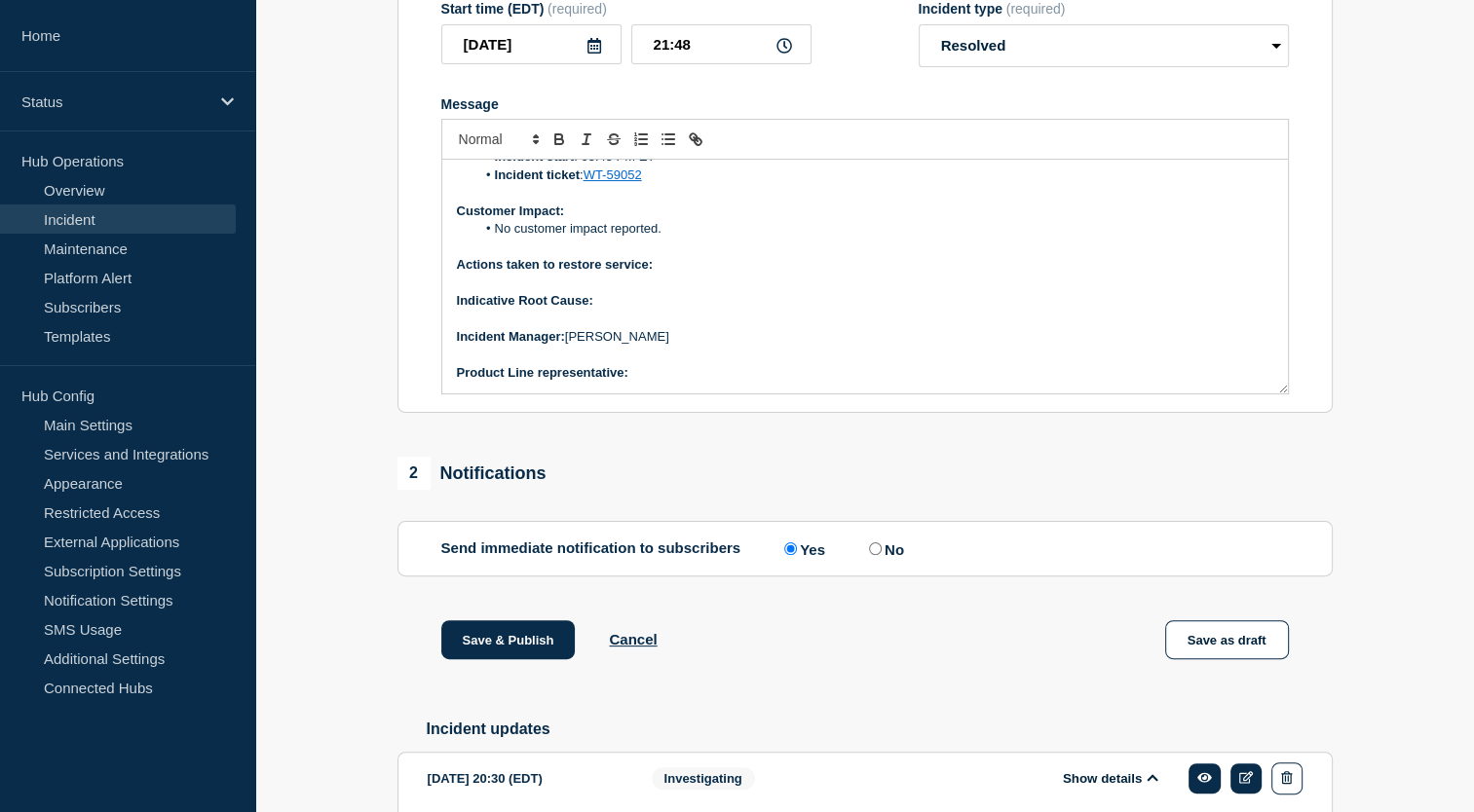
click at [675, 382] on p "Product Line representative:" at bounding box center [865, 373] width 816 height 18
drag, startPoint x: 636, startPoint y: 417, endPoint x: 718, endPoint y: 420, distance: 82.1
click at [718, 382] on p "Product Line representative: [PERSON_NAME]" at bounding box center [865, 373] width 816 height 18
drag, startPoint x: 452, startPoint y: 312, endPoint x: 600, endPoint y: 348, distance: 152.3
click at [600, 348] on div "Current Status: The issue is resolved Overview of issue: Summary : FHB reported…" at bounding box center [864, 276] width 845 height 233
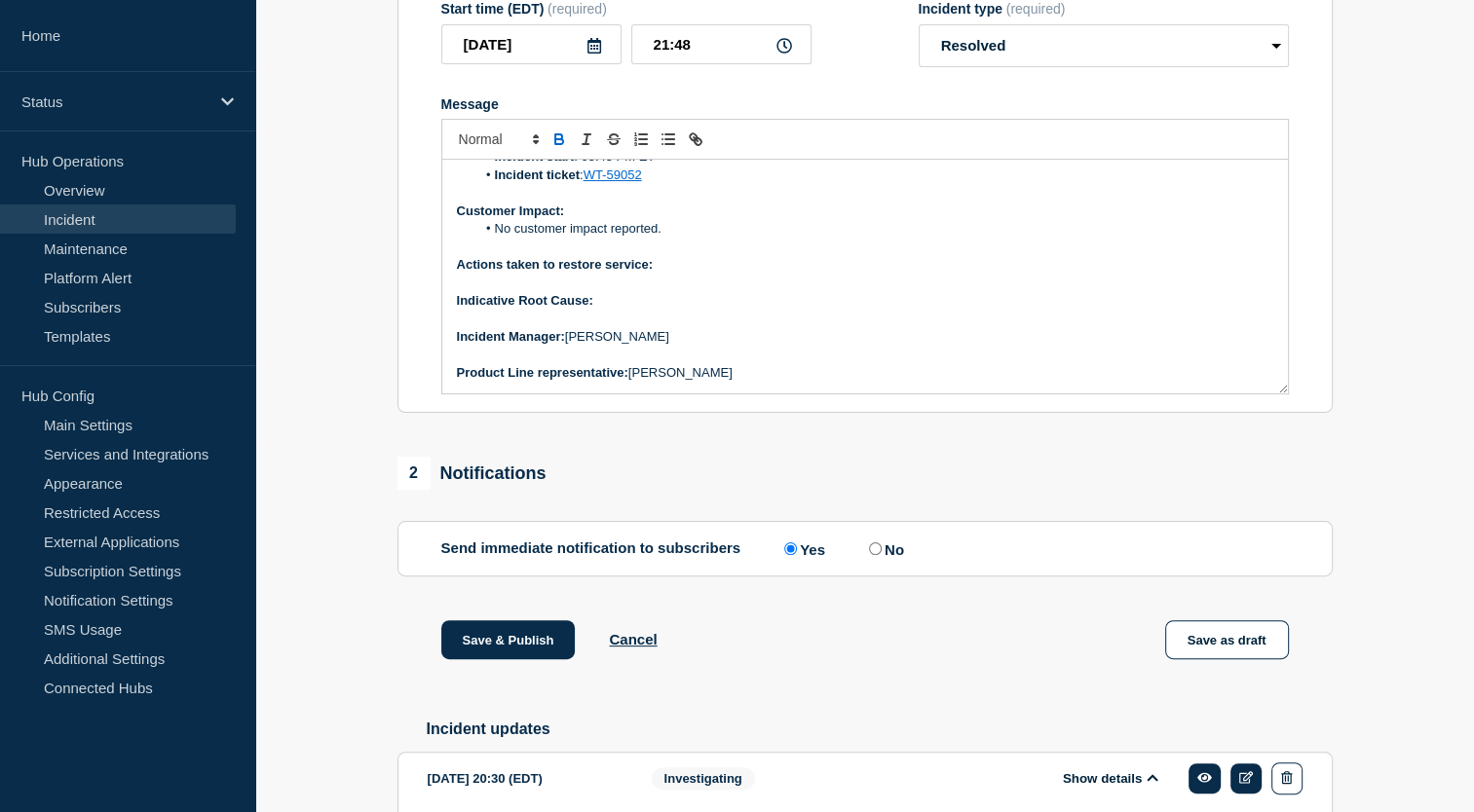
copy div "Actions taken to restore service: Indicative Root Cause:"
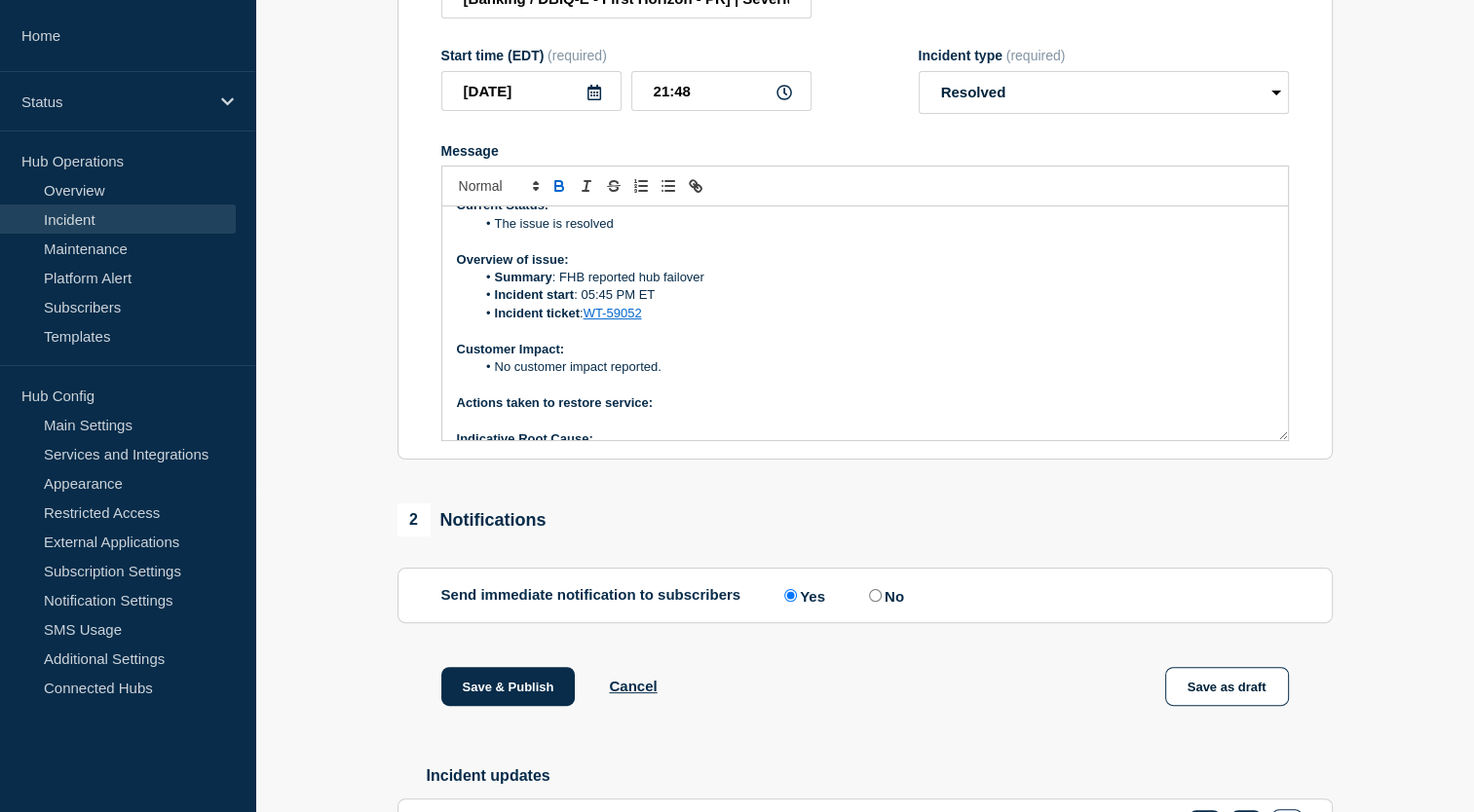
scroll to position [11, 0]
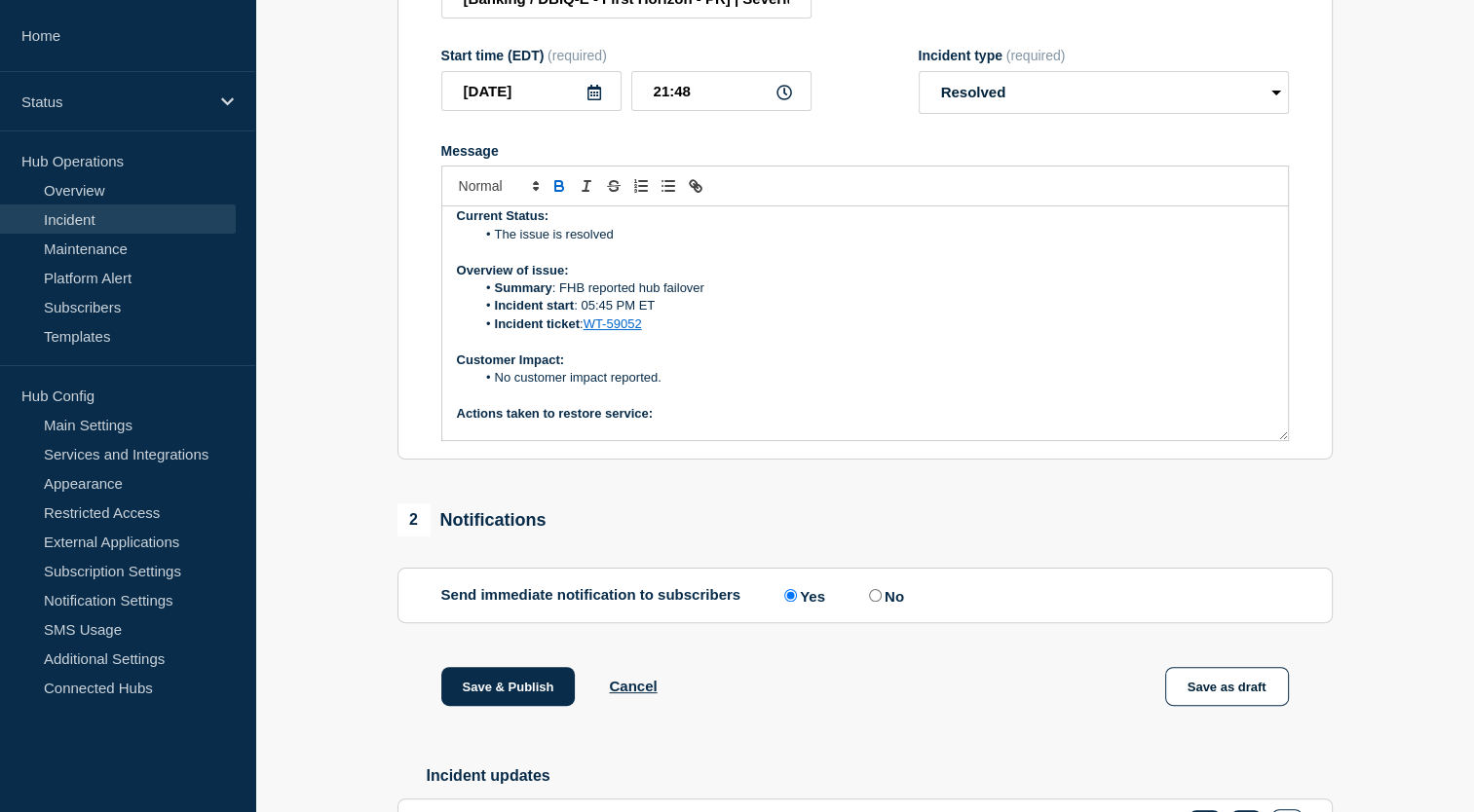
click at [742, 333] on li "Incident ticket : WT-59052" at bounding box center [874, 324] width 798 height 18
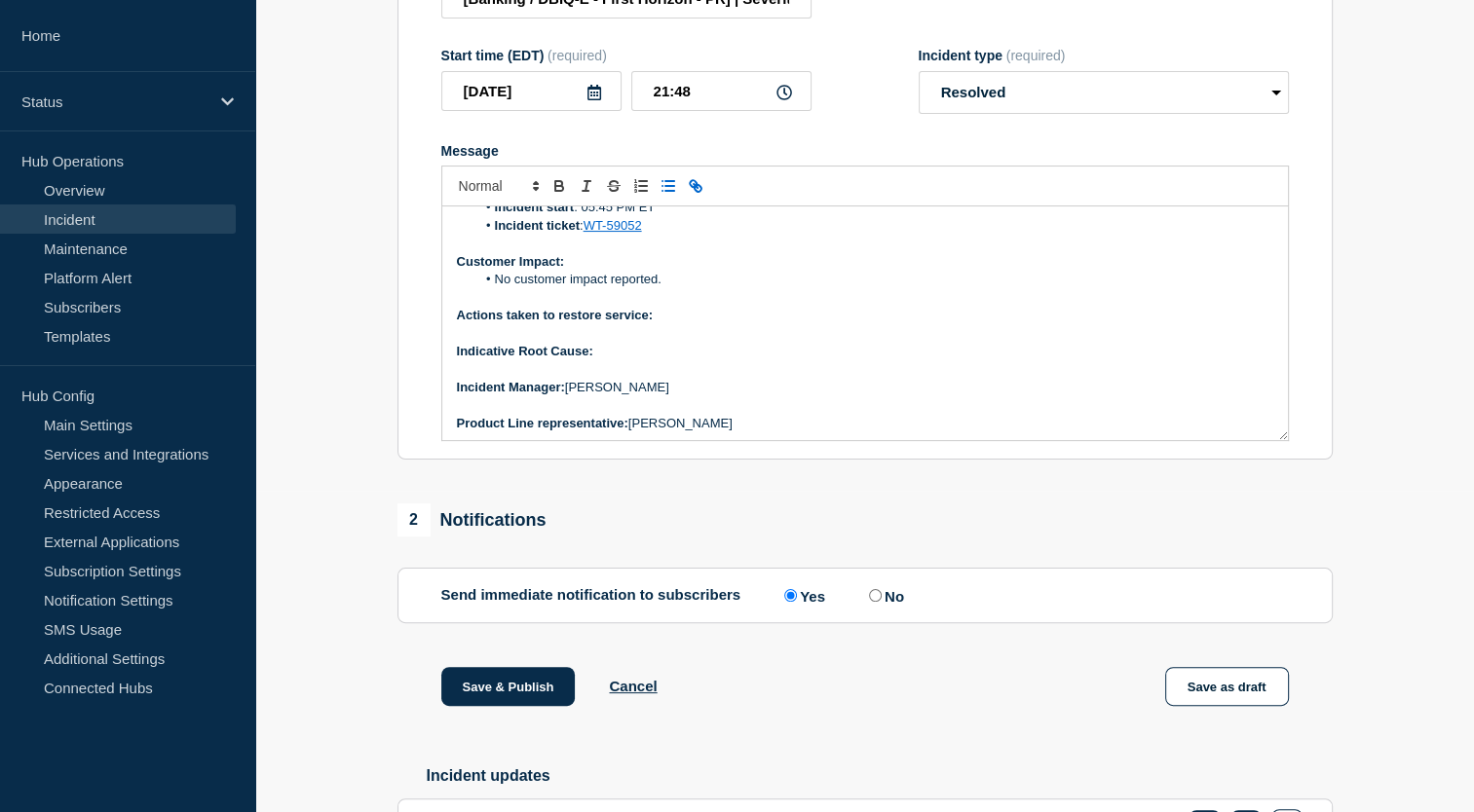
scroll to position [113, 0]
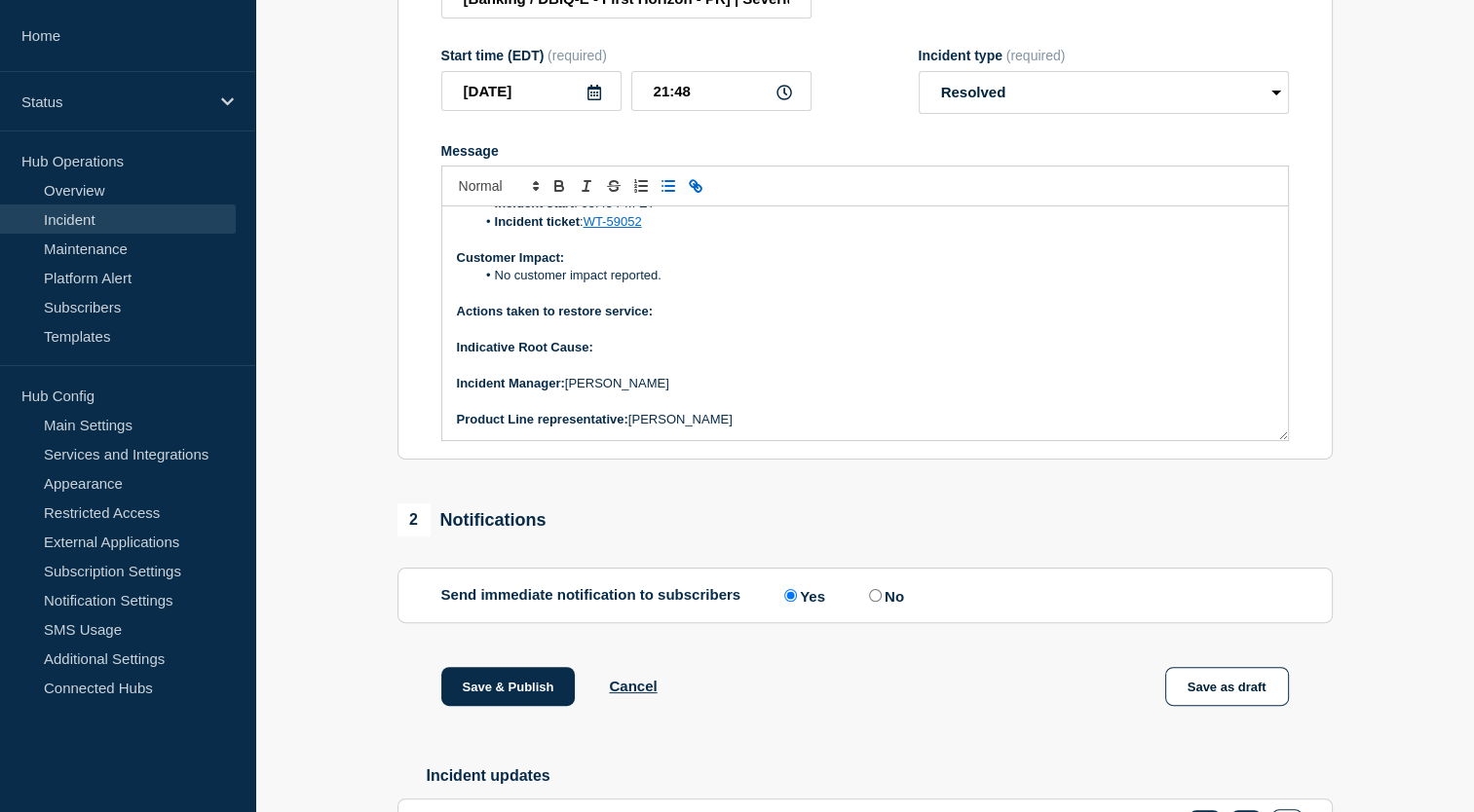
click at [697, 320] on p "Actions taken to restore service:" at bounding box center [865, 312] width 816 height 18
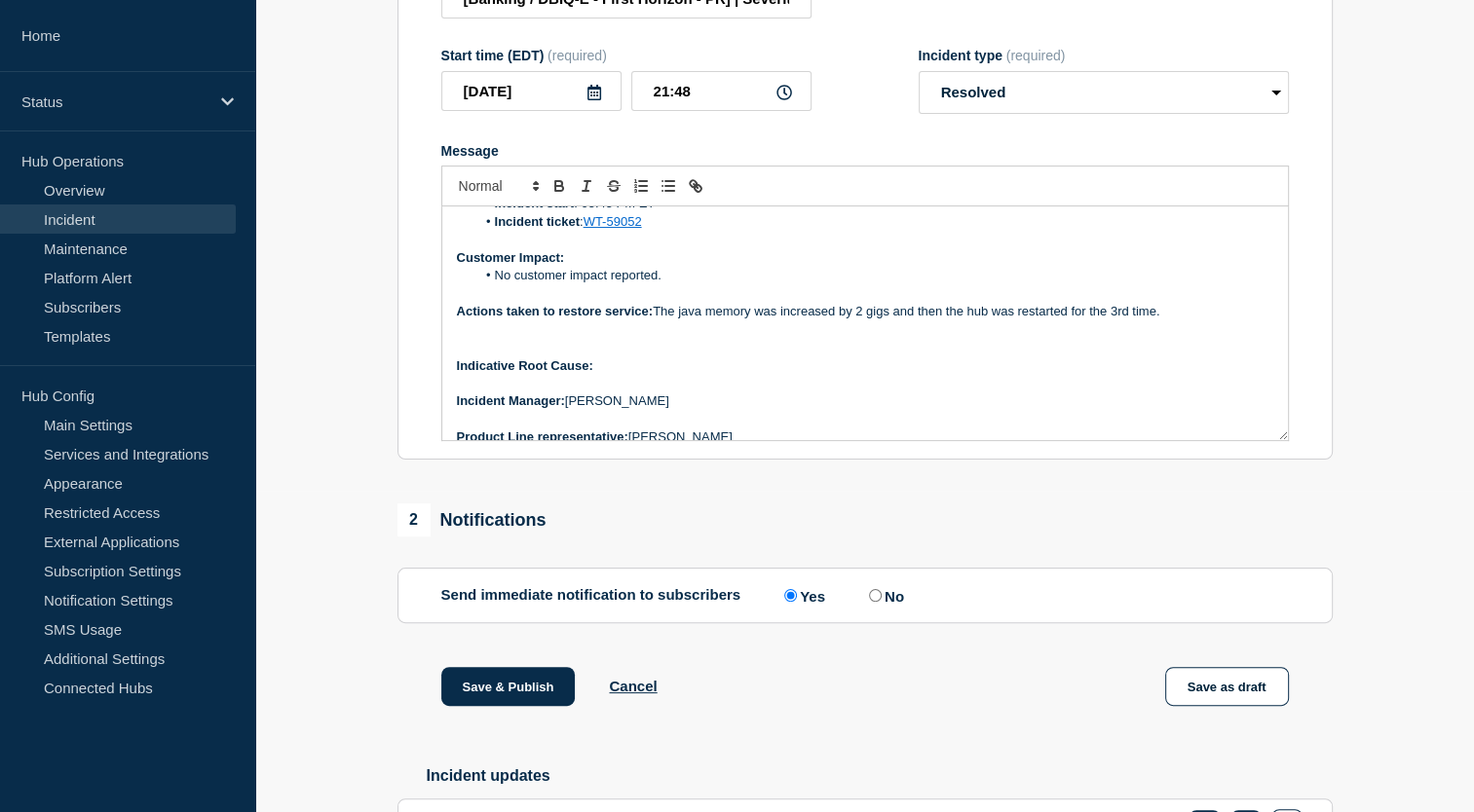
click at [473, 356] on p "Message" at bounding box center [865, 348] width 816 height 18
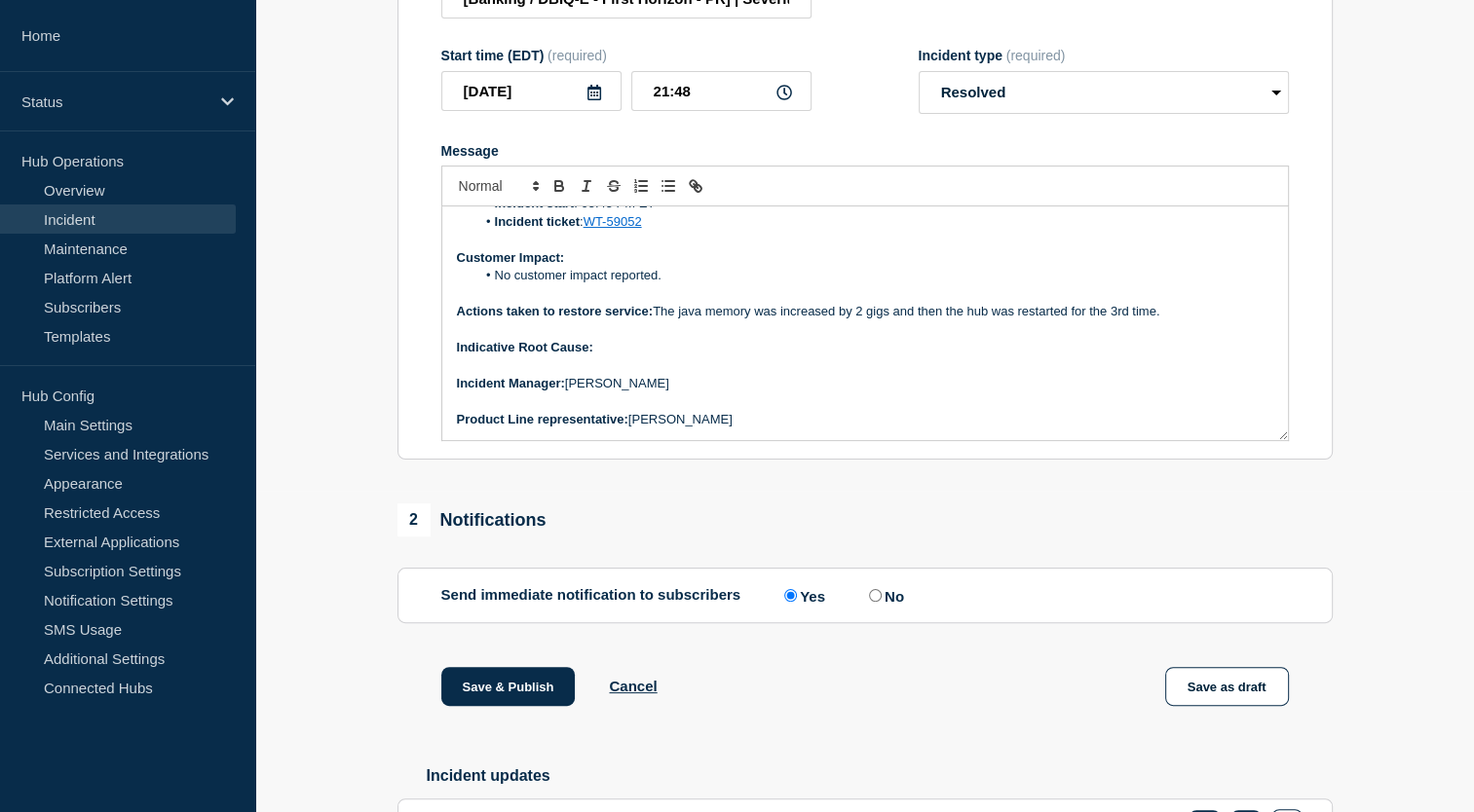
click at [628, 356] on p "Indicative Root Cause:" at bounding box center [865, 348] width 816 height 18
click at [685, 320] on p "Actions taken to restore service: The java memory was increased by 2 gigs and t…" at bounding box center [865, 312] width 816 height 18
click at [902, 320] on p "Actions taken to restore service: The java memory was increased by 2 gigs and t…" at bounding box center [865, 312] width 816 height 18
click at [1195, 375] on p "Message" at bounding box center [865, 366] width 816 height 18
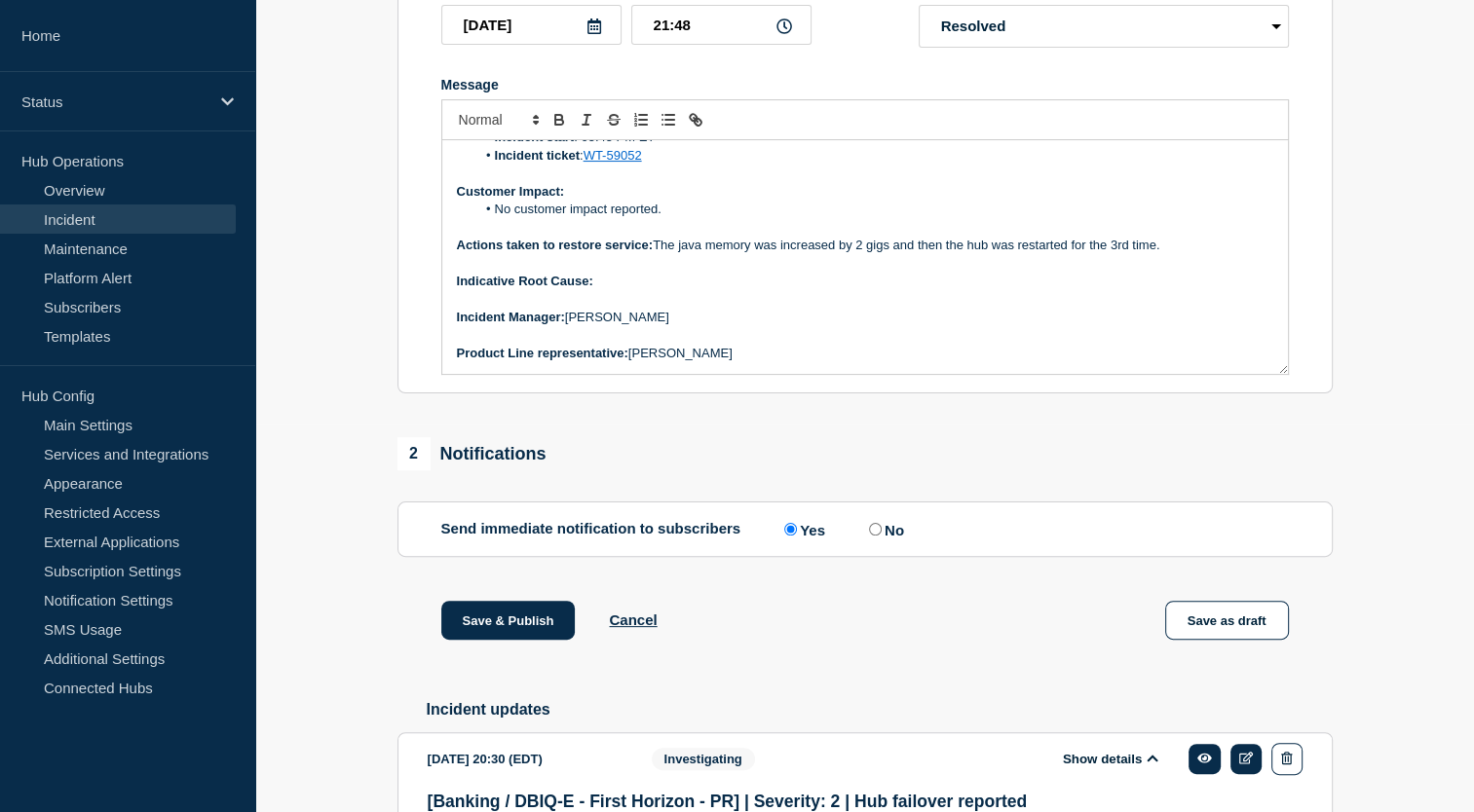
scroll to position [389, 0]
click at [671, 271] on p "Message" at bounding box center [865, 263] width 816 height 18
click at [624, 289] on p "Indicative Root Cause:" at bounding box center [865, 280] width 816 height 18
click at [651, 289] on p "Indicative Root Cause: Long running events doing user extracts which was taking…" at bounding box center [865, 280] width 816 height 18
click at [912, 325] on p "﻿Incident Manager: [PERSON_NAME]" at bounding box center [865, 317] width 816 height 18
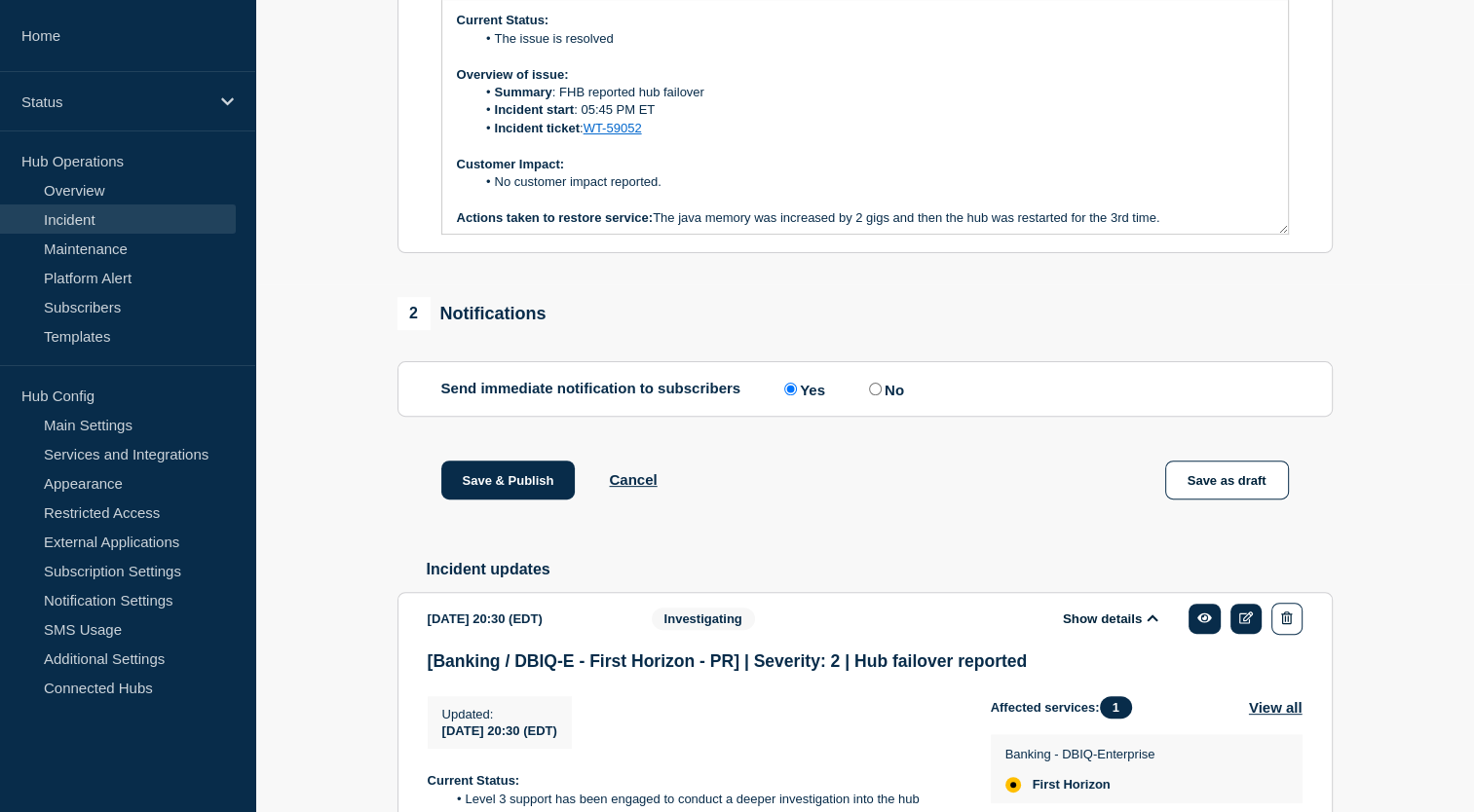
scroll to position [534, 0]
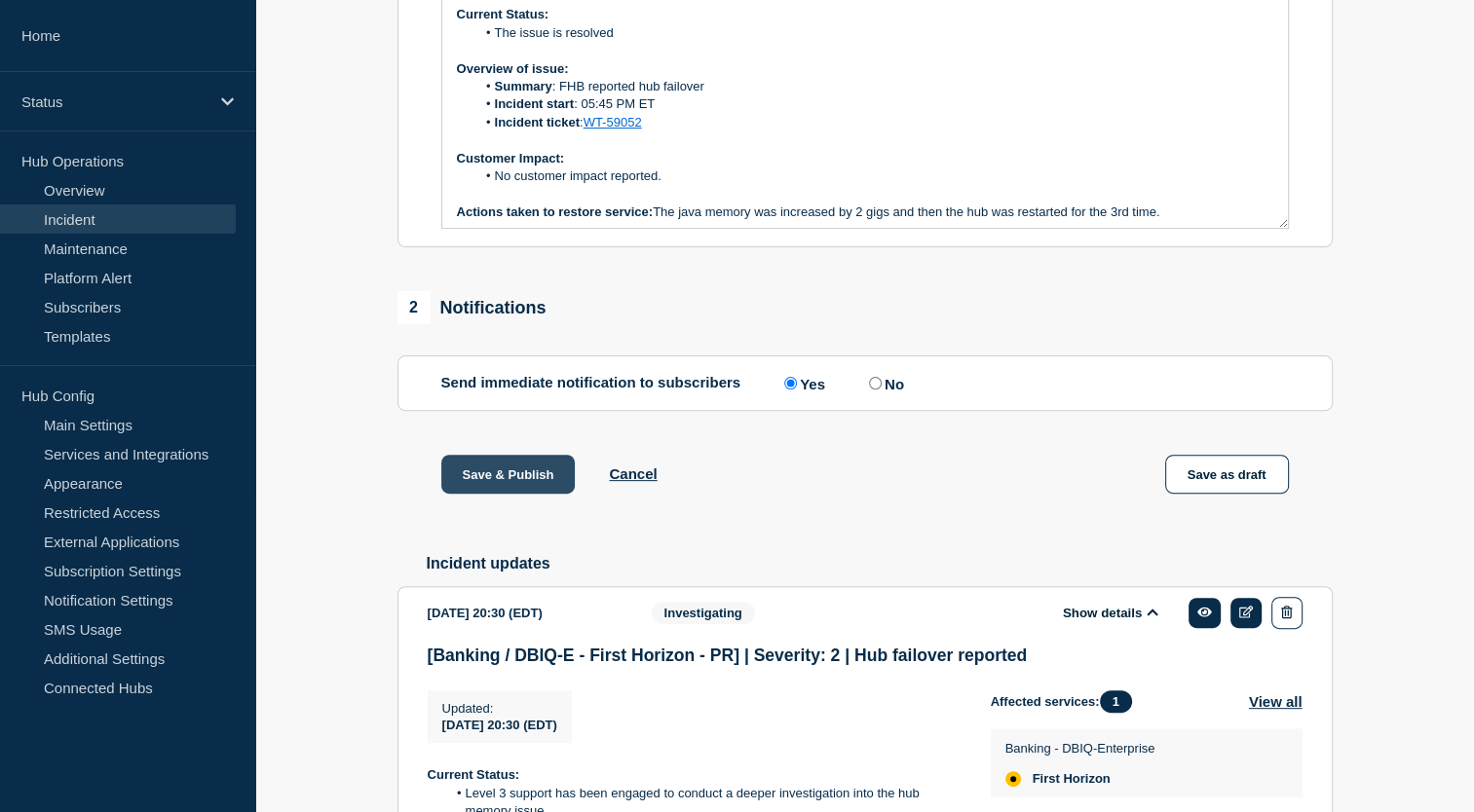
click at [507, 494] on button "Save & Publish" at bounding box center [508, 474] width 135 height 39
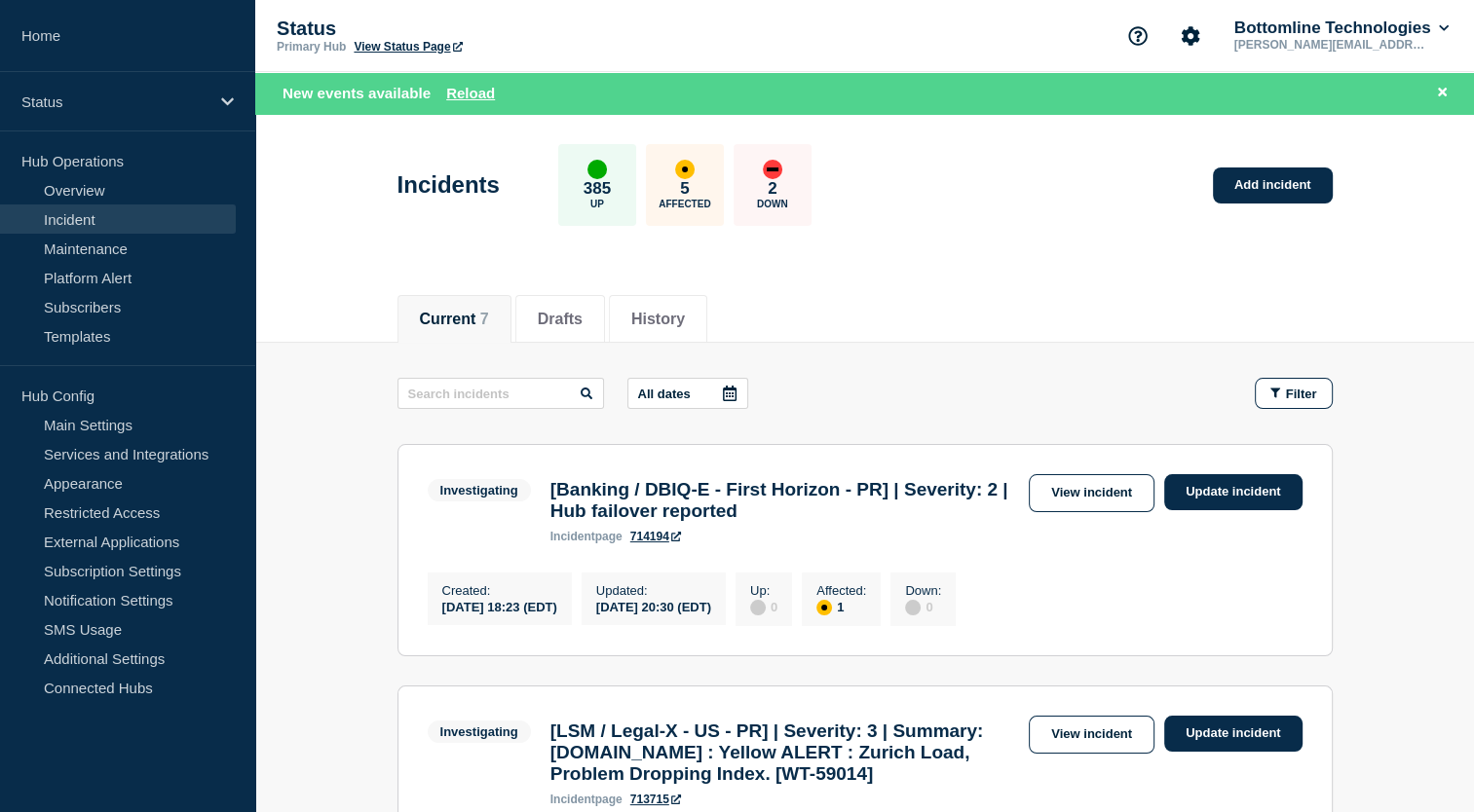
click at [393, 46] on link "View Status Page" at bounding box center [407, 47] width 108 height 14
click at [474, 91] on button "Reload" at bounding box center [470, 93] width 49 height 17
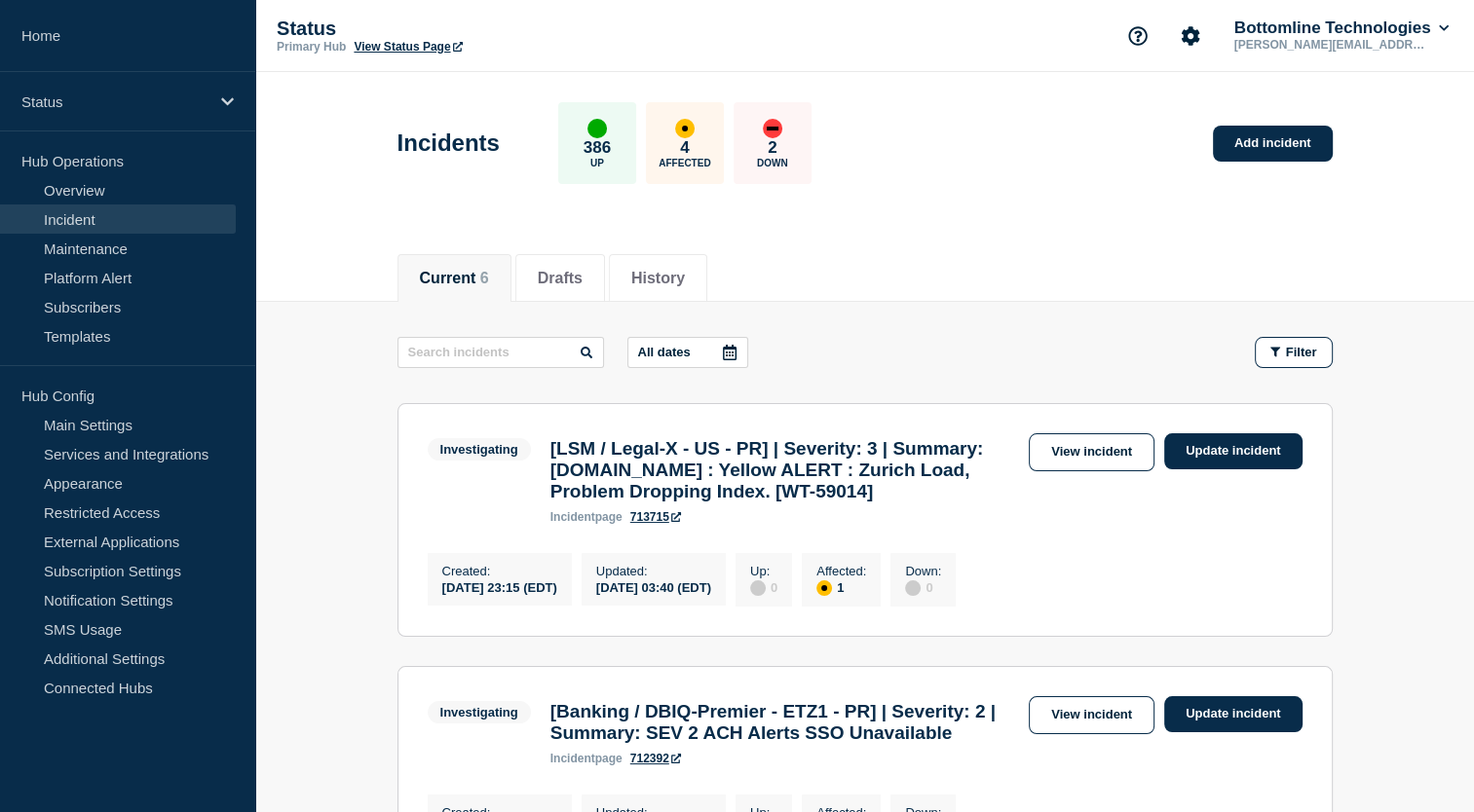
click at [910, 216] on header "Incidents 386 Up 4 Affected 2 Down Add incident" at bounding box center [864, 153] width 1219 height 163
